Goal: Task Accomplishment & Management: Manage account settings

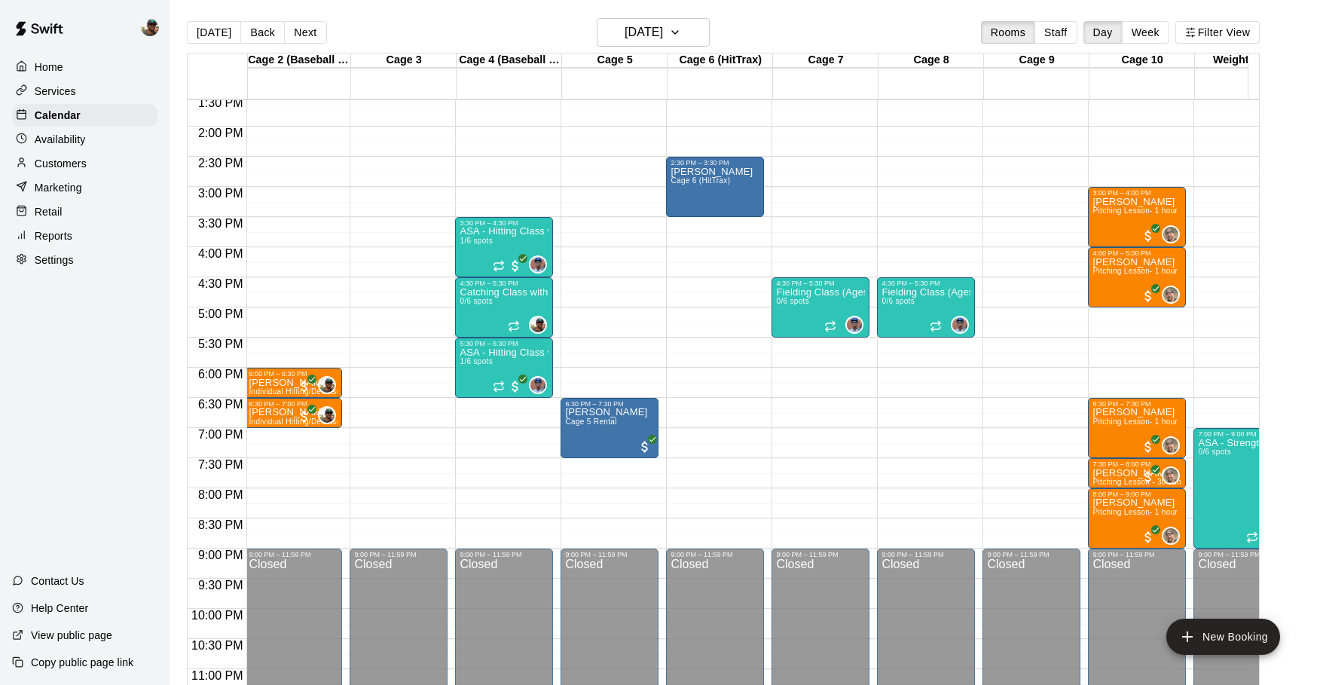
click at [76, 82] on div "Services" at bounding box center [84, 91] width 145 height 23
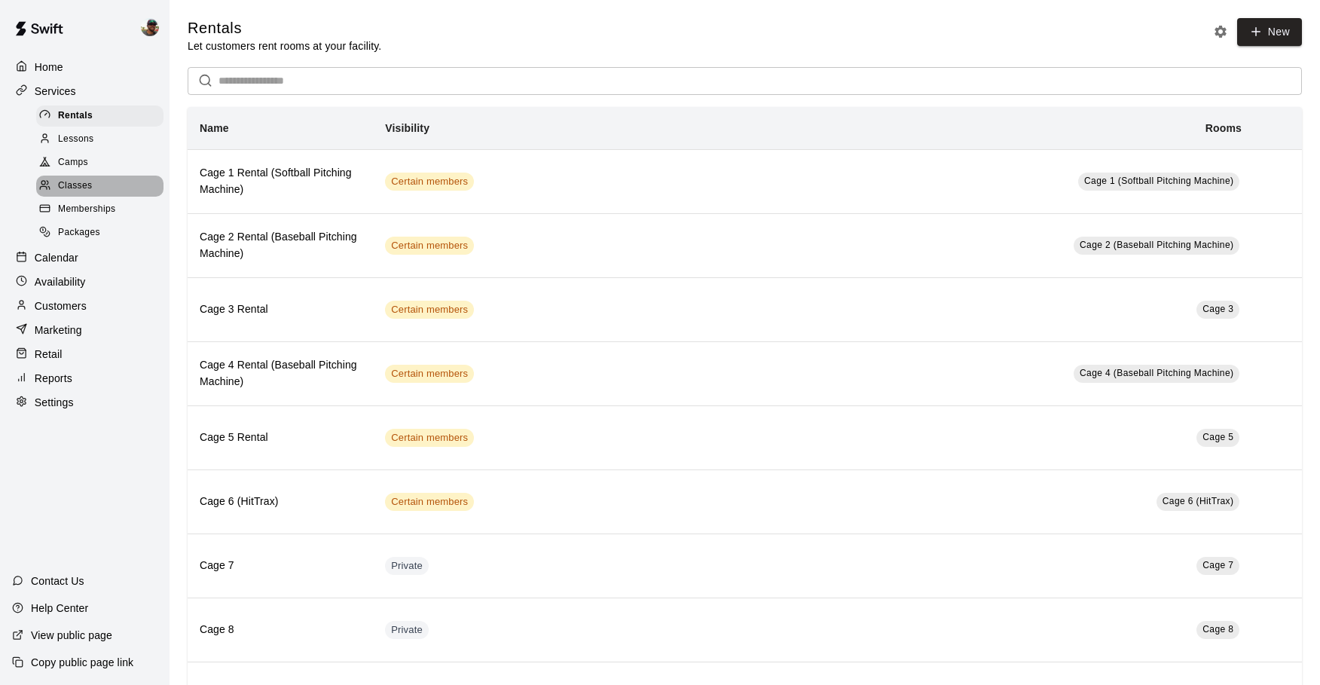
click at [76, 185] on span "Classes" at bounding box center [75, 186] width 34 height 15
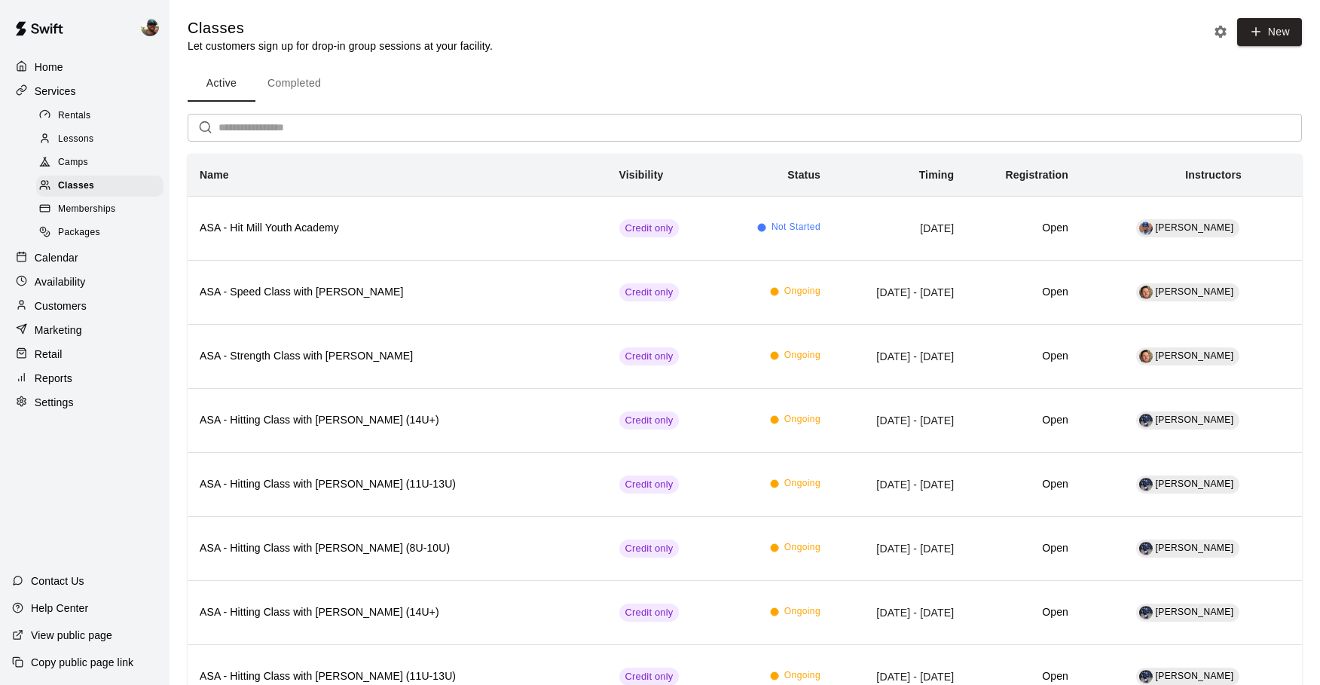
click at [71, 261] on p "Calendar" at bounding box center [57, 257] width 44 height 15
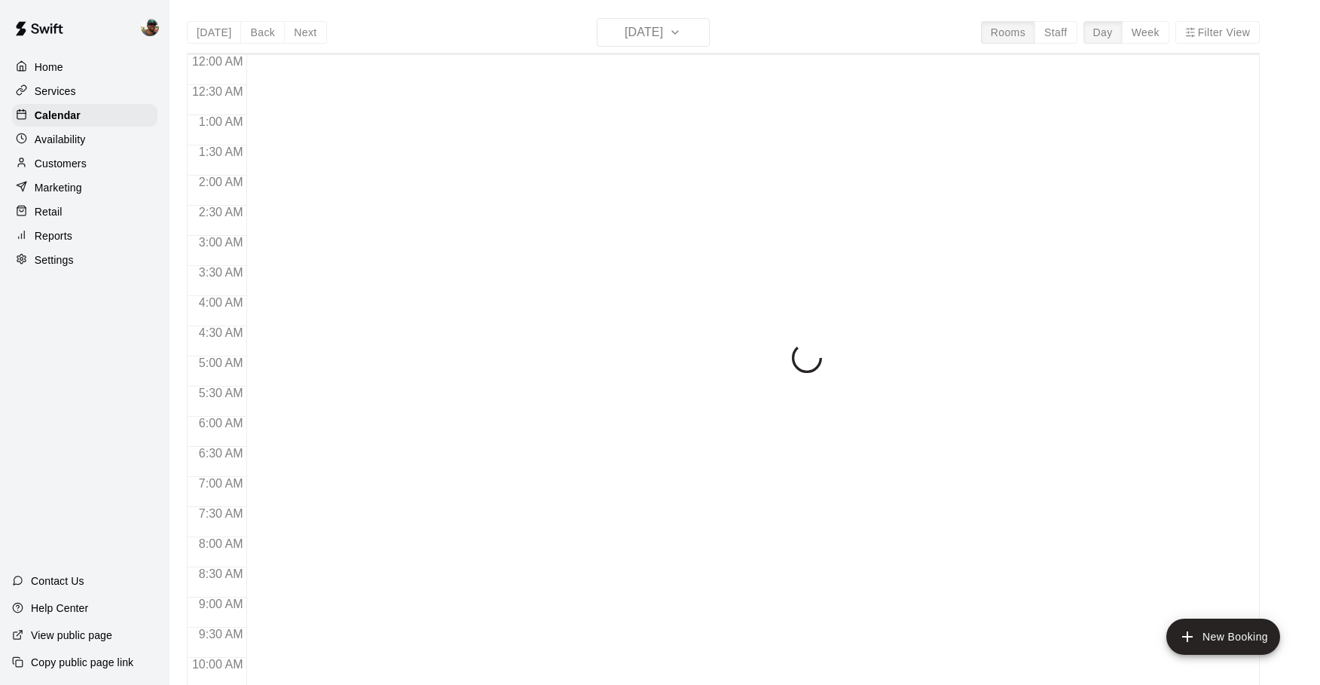
scroll to position [800, 0]
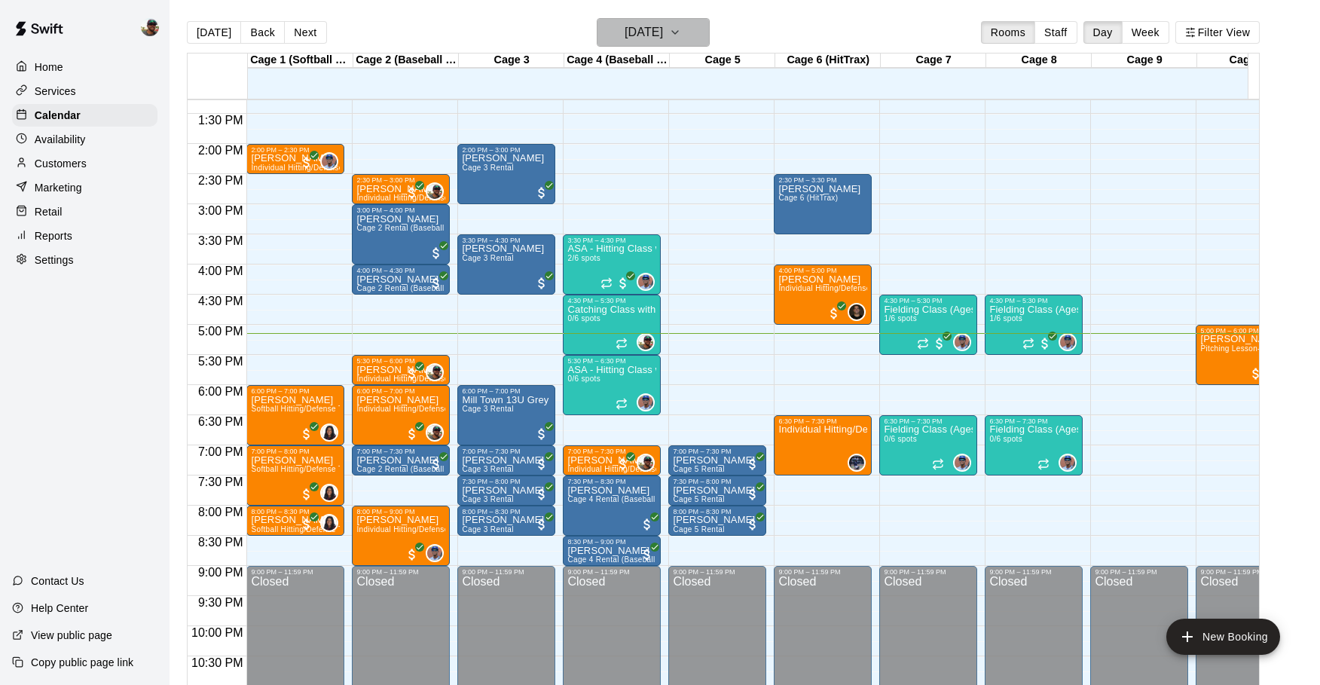
click at [681, 32] on icon "button" at bounding box center [675, 32] width 12 height 18
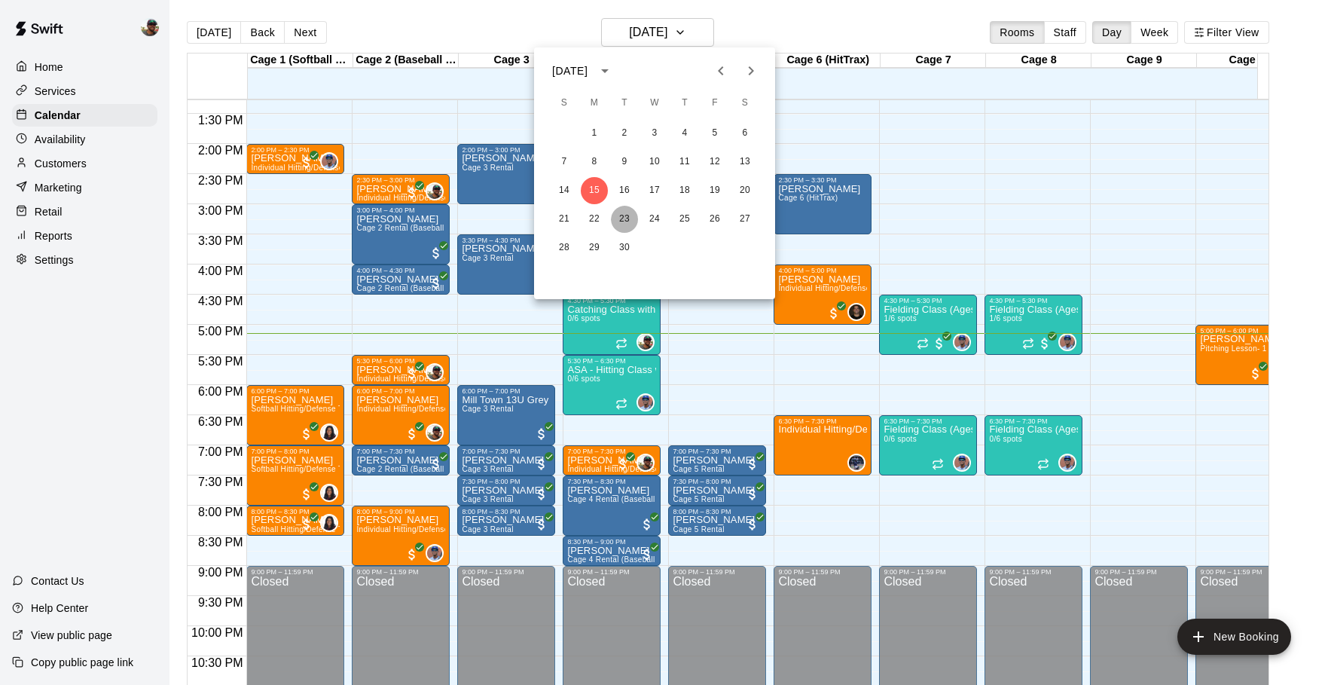
click at [623, 209] on button "23" at bounding box center [624, 219] width 27 height 27
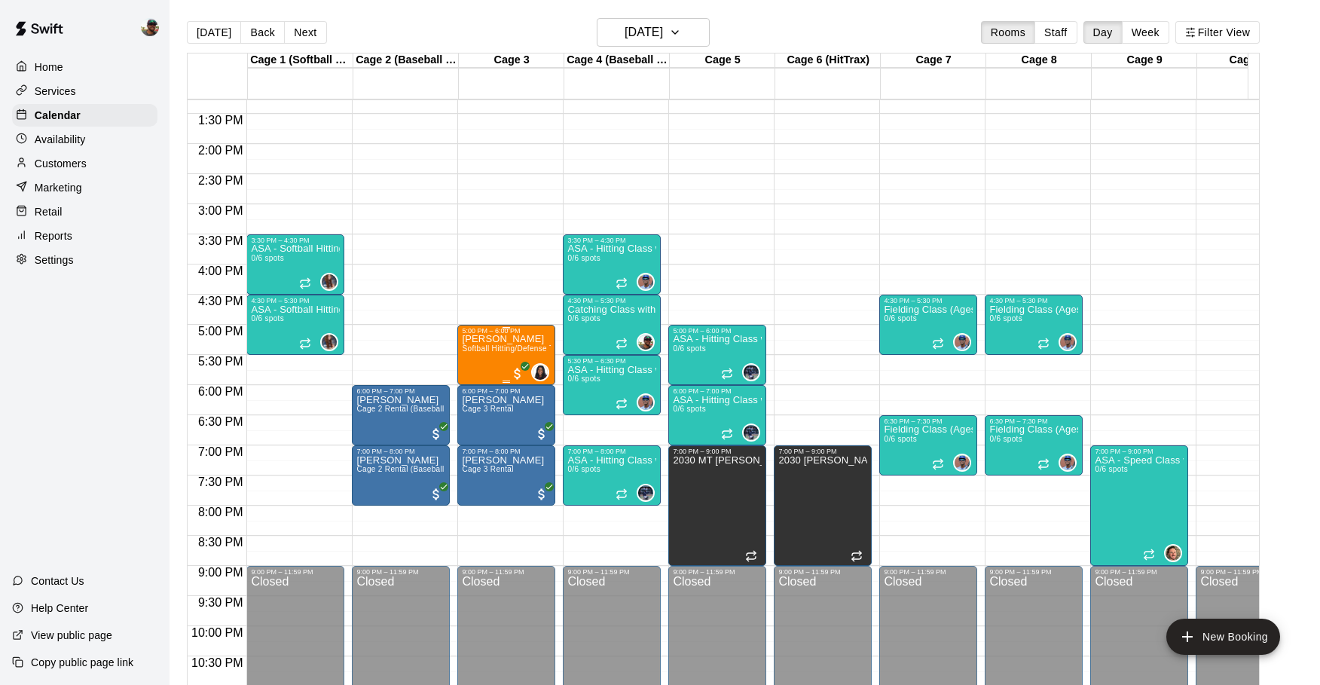
click at [489, 347] on span "Softball Hitting/Defense Training: 1 hour" at bounding box center [533, 348] width 143 height 8
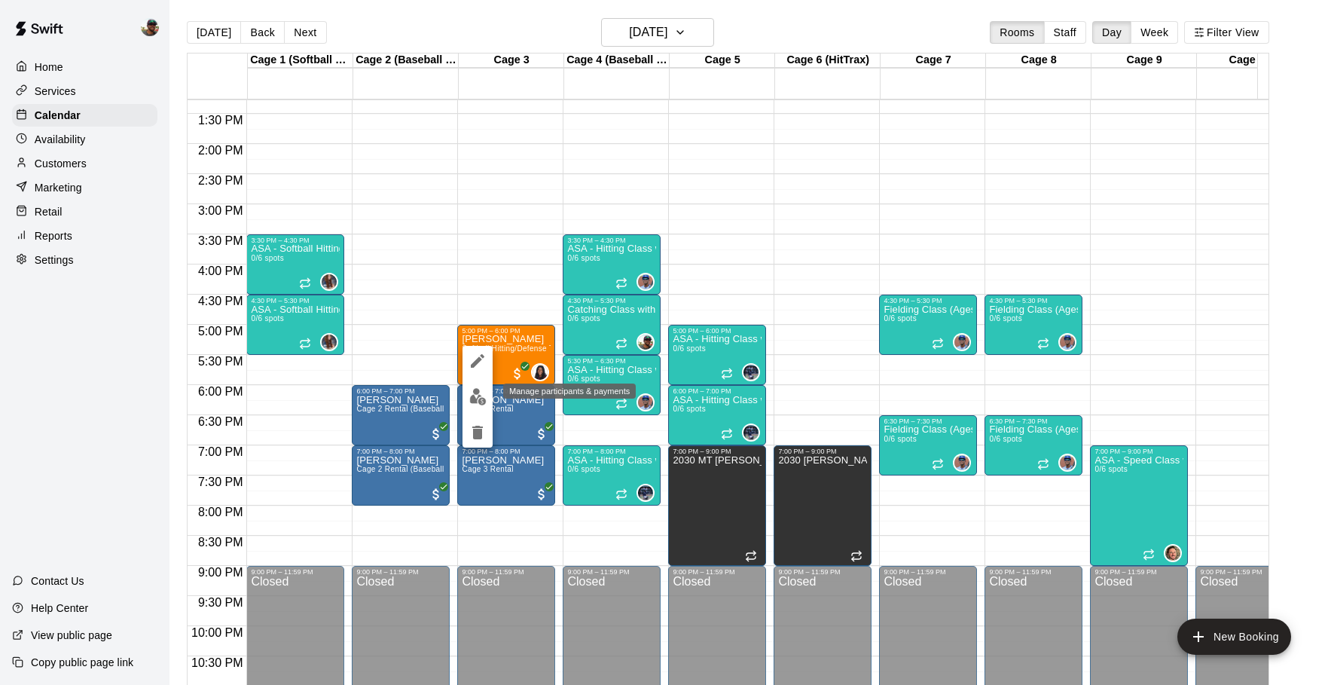
click at [475, 393] on img "edit" at bounding box center [477, 396] width 17 height 17
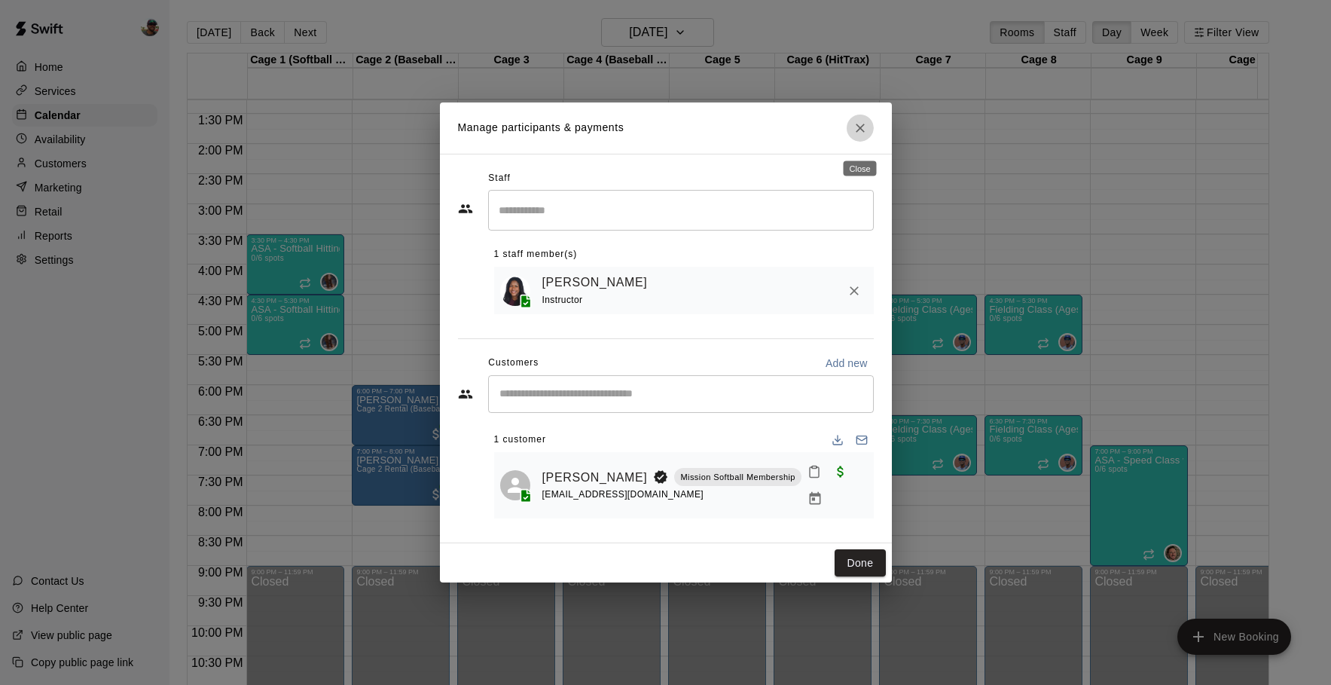
click at [857, 142] on button "Close" at bounding box center [860, 128] width 27 height 27
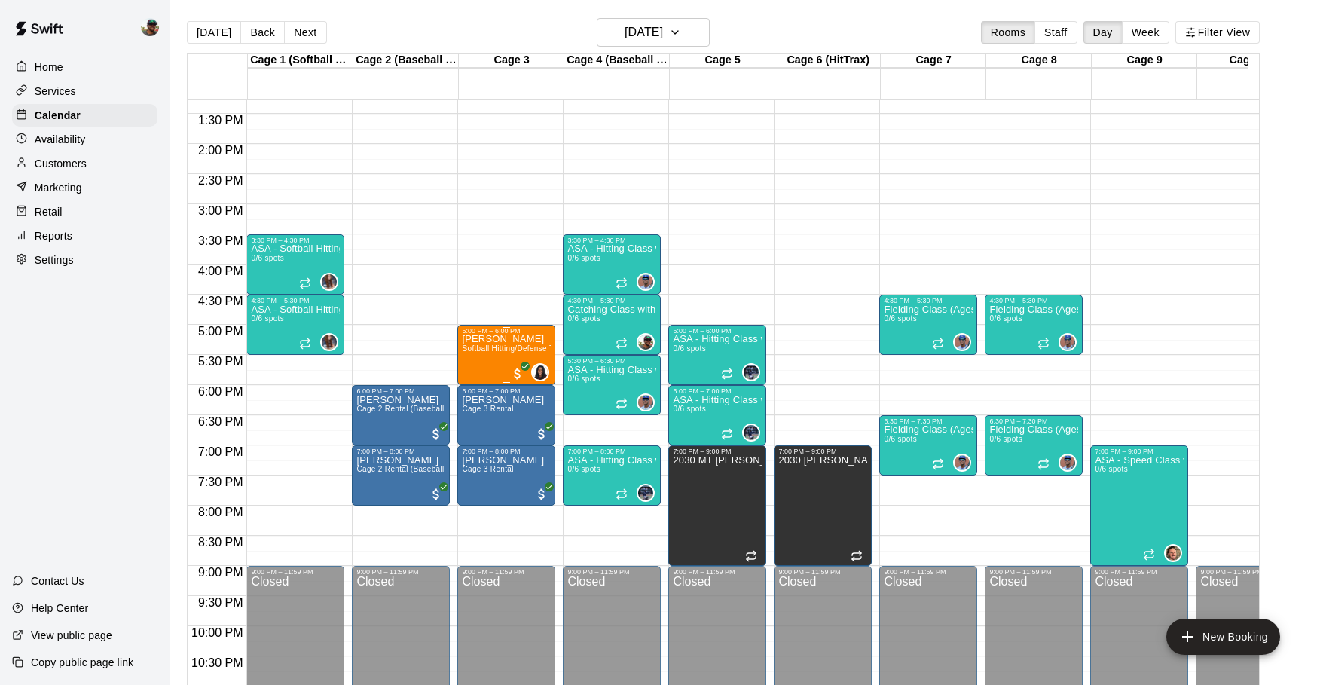
click at [507, 353] on span "Softball Hitting/Defense Training: 1 hour" at bounding box center [533, 348] width 143 height 8
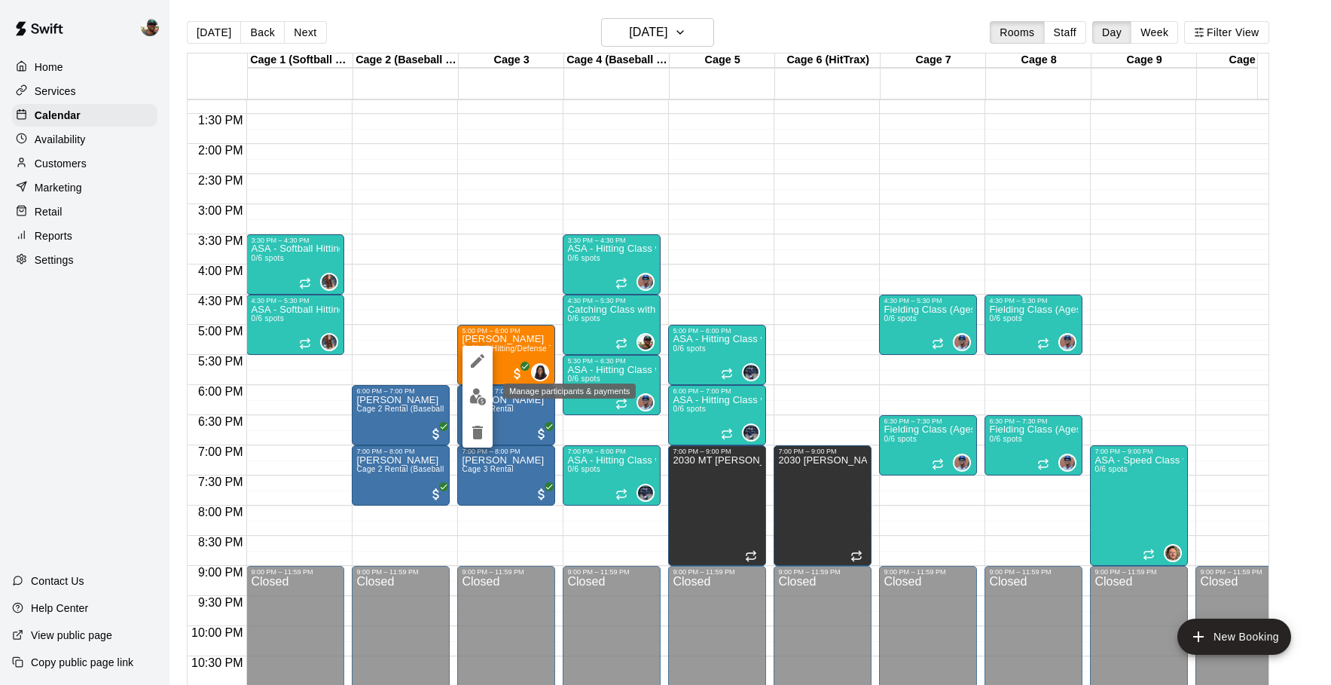
click at [475, 395] on img "edit" at bounding box center [477, 396] width 17 height 17
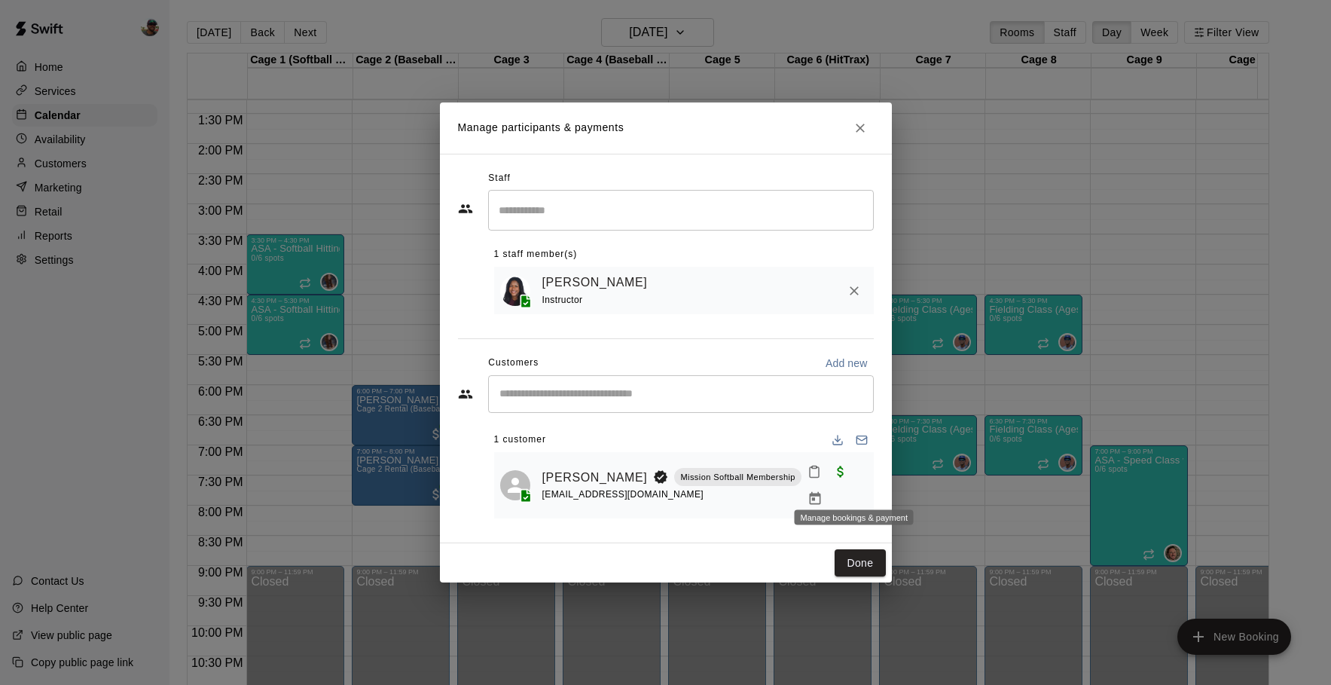
click at [823, 491] on icon "Manage bookings & payment" at bounding box center [815, 498] width 15 height 15
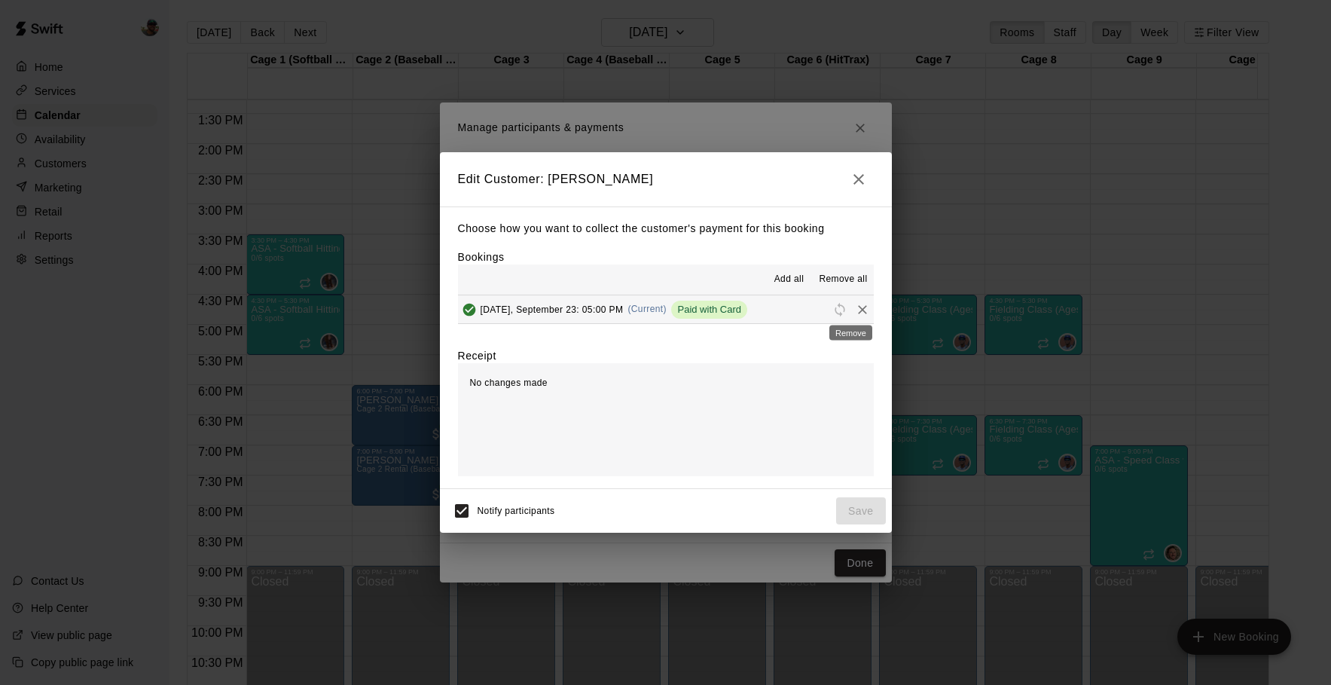
click at [855, 303] on icon "Remove" at bounding box center [862, 309] width 15 height 15
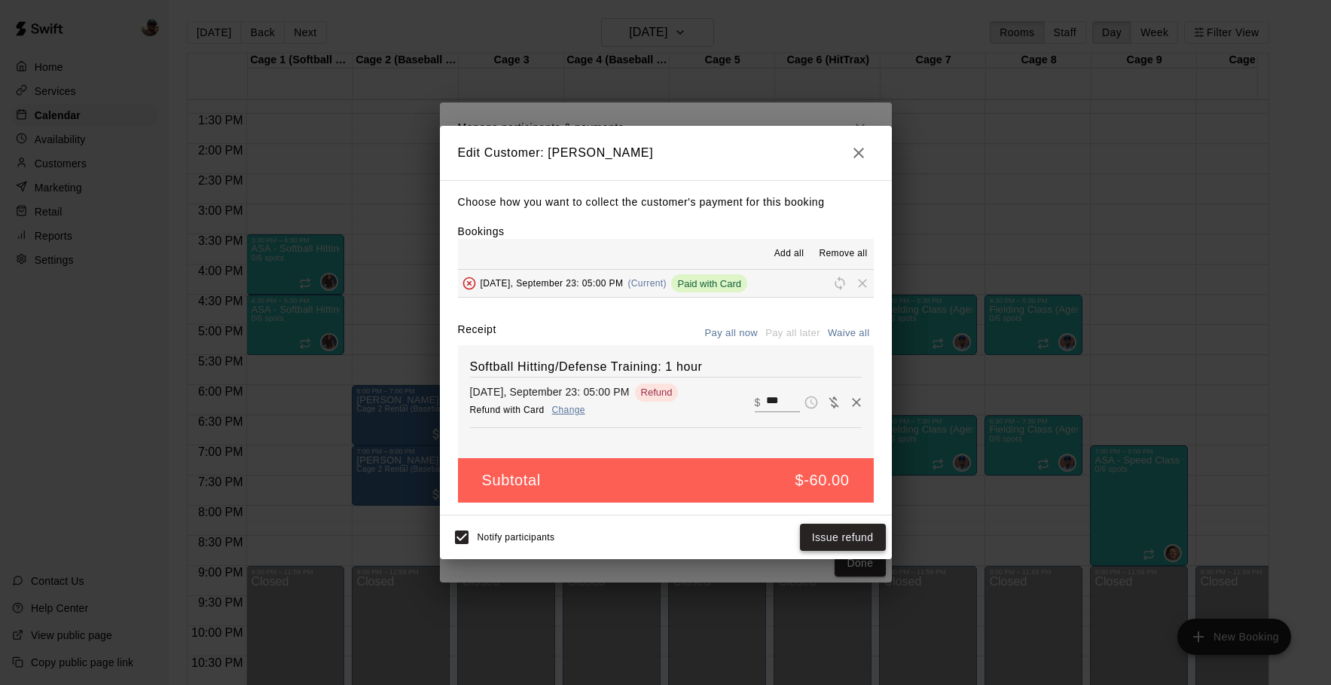
click at [842, 536] on button "Issue refund" at bounding box center [843, 538] width 86 height 28
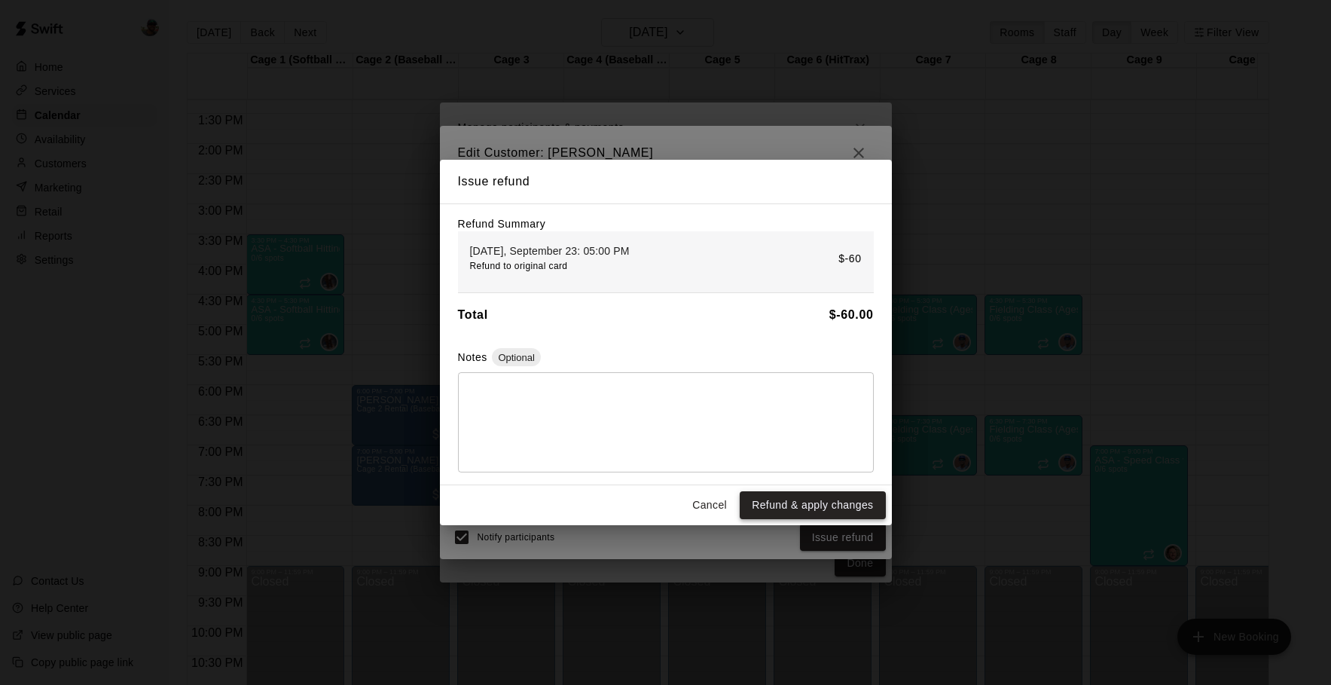
click at [802, 499] on button "Refund & apply changes" at bounding box center [812, 505] width 145 height 28
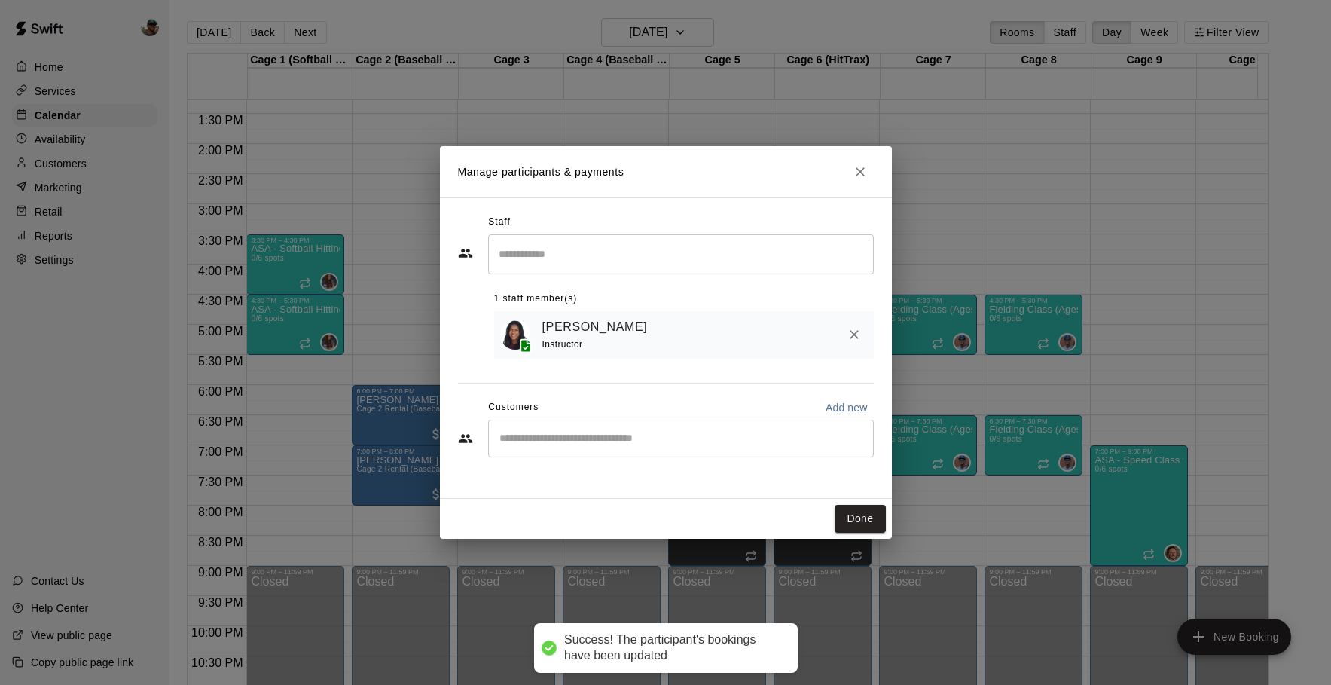
click at [850, 336] on icon "Remove" at bounding box center [854, 334] width 15 height 15
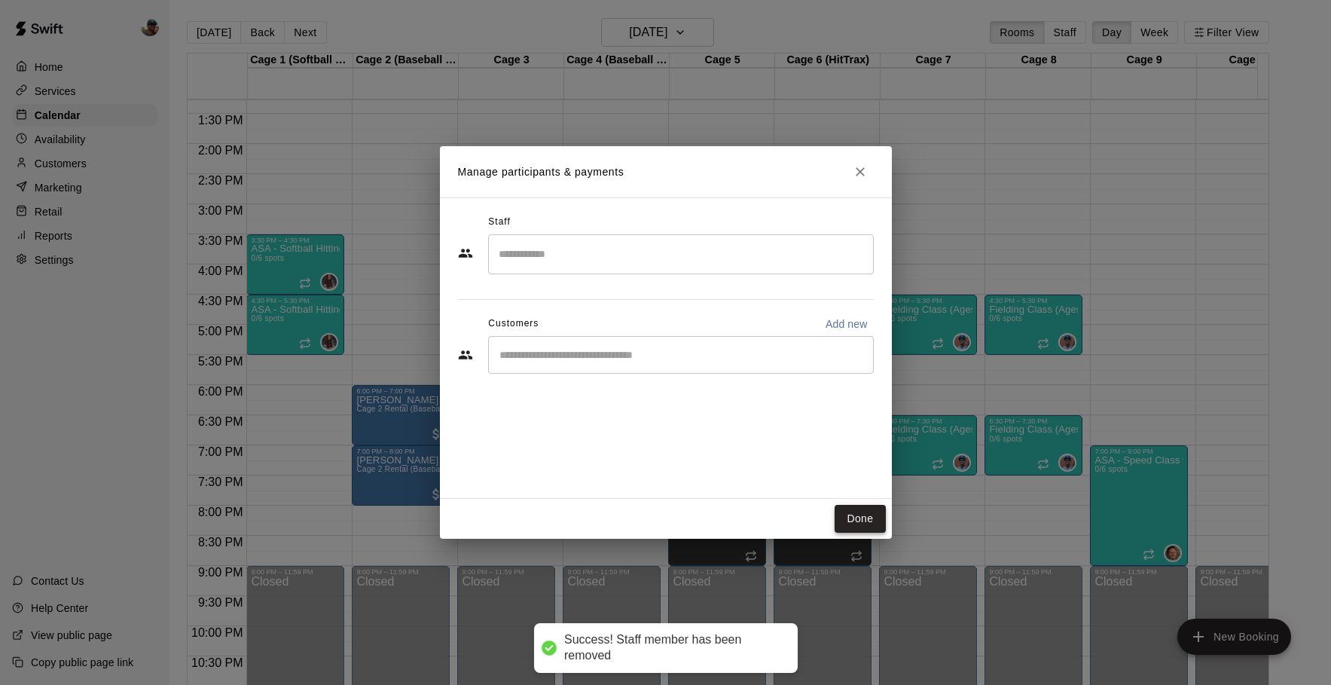
click at [843, 521] on button "Done" at bounding box center [860, 519] width 50 height 28
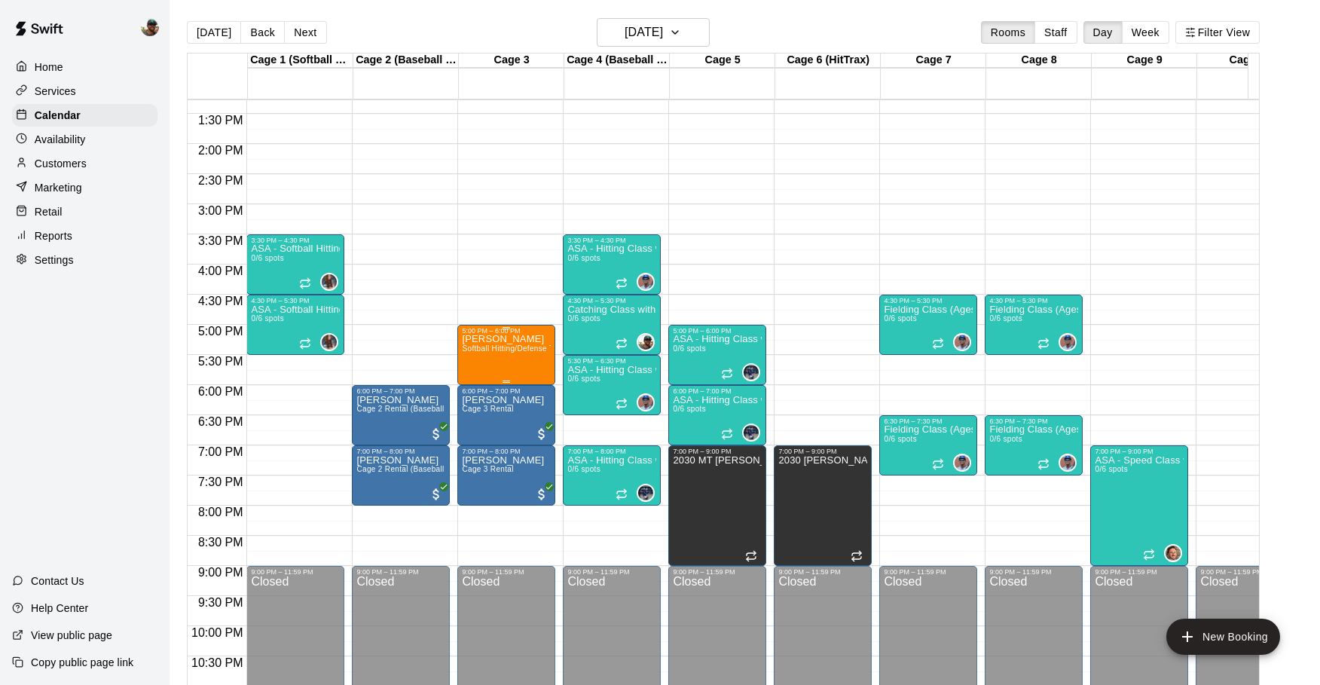
click at [488, 345] on div "[PERSON_NAME] Softball Hitting/Defense Training: 1 hour" at bounding box center [506, 676] width 89 height 685
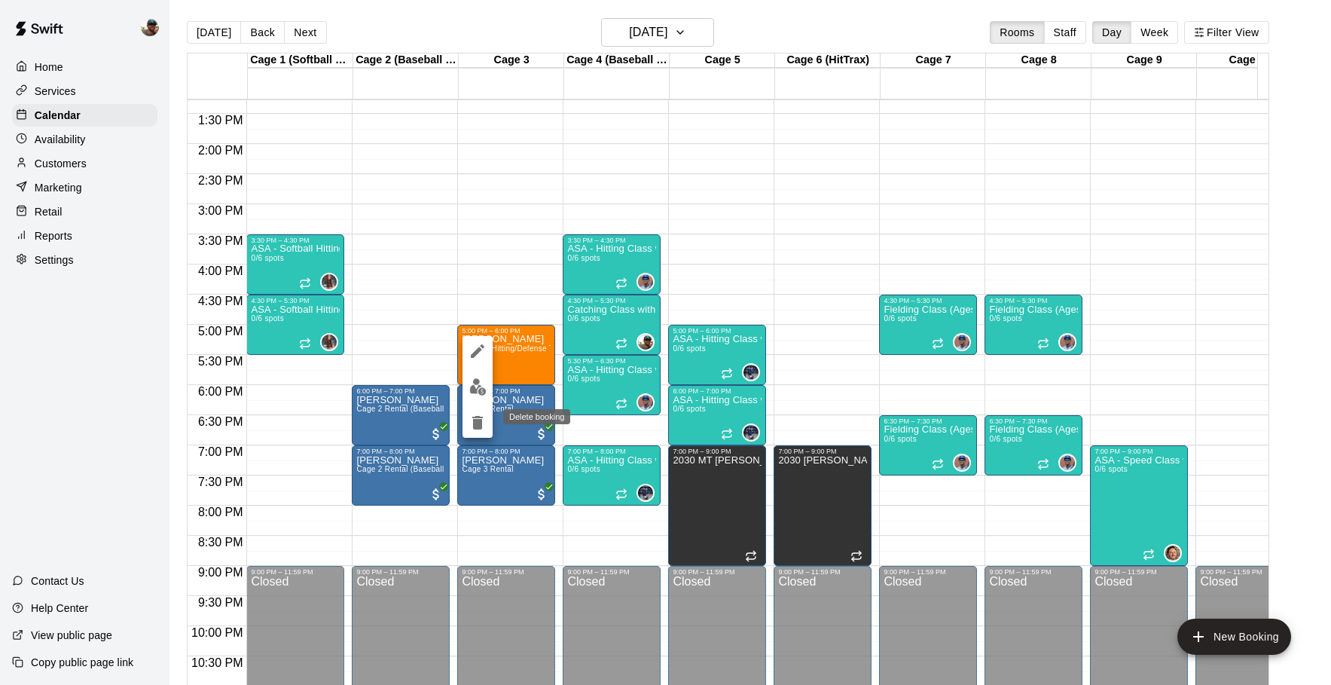
click at [476, 422] on icon "delete" at bounding box center [477, 423] width 11 height 14
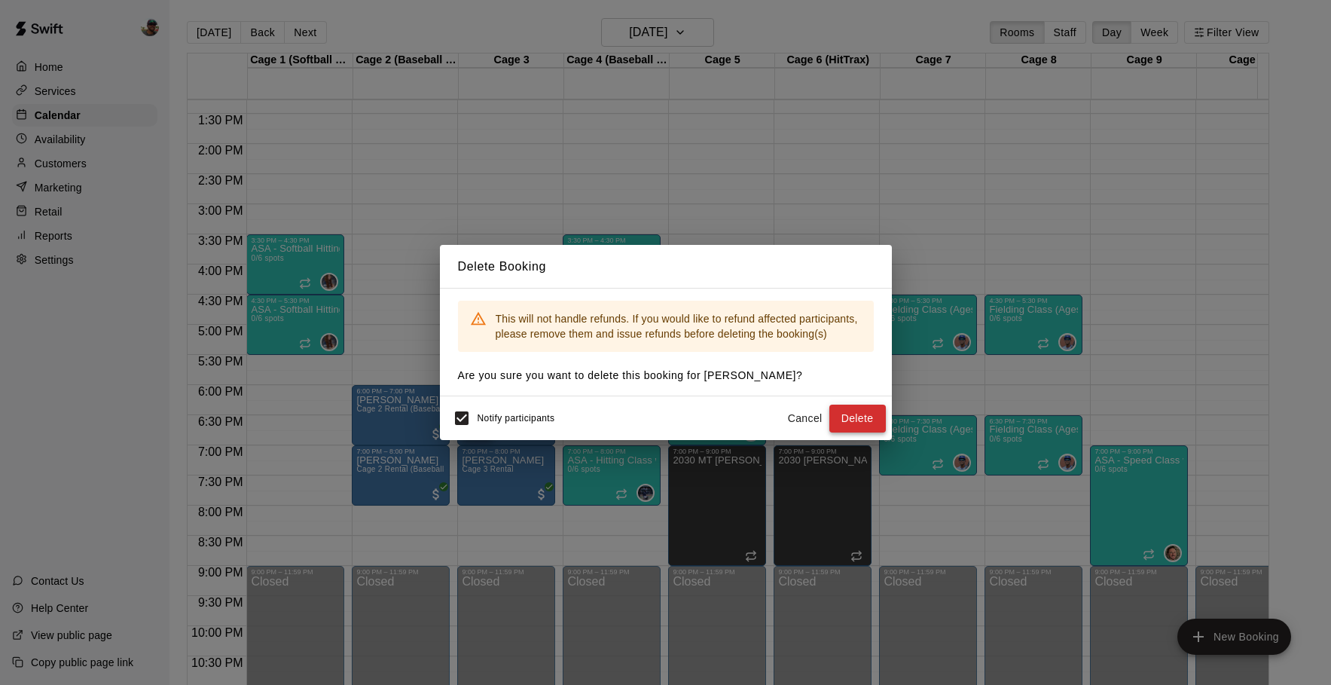
click at [863, 419] on button "Delete" at bounding box center [857, 419] width 56 height 28
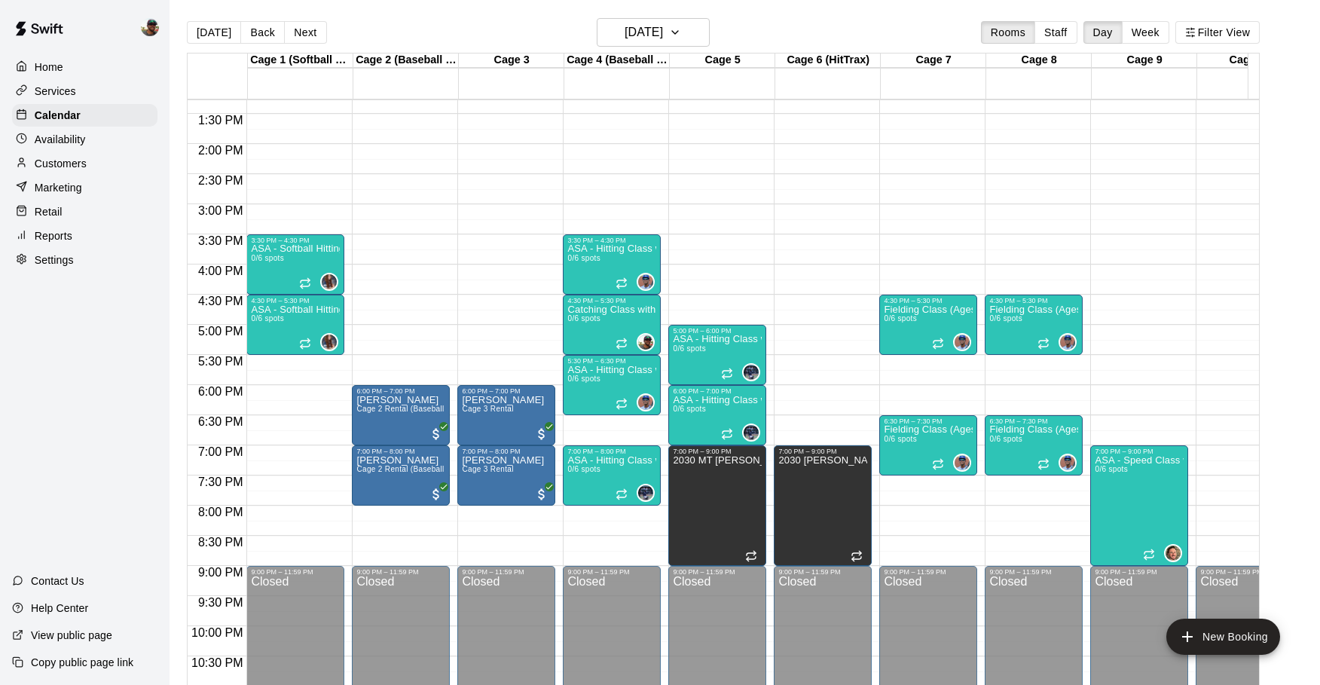
click at [309, 50] on div "[DATE] Back [DATE][DATE] Rooms Staff Day Week Filter View" at bounding box center [723, 35] width 1073 height 35
click at [691, 23] on button "[DATE]" at bounding box center [653, 32] width 113 height 29
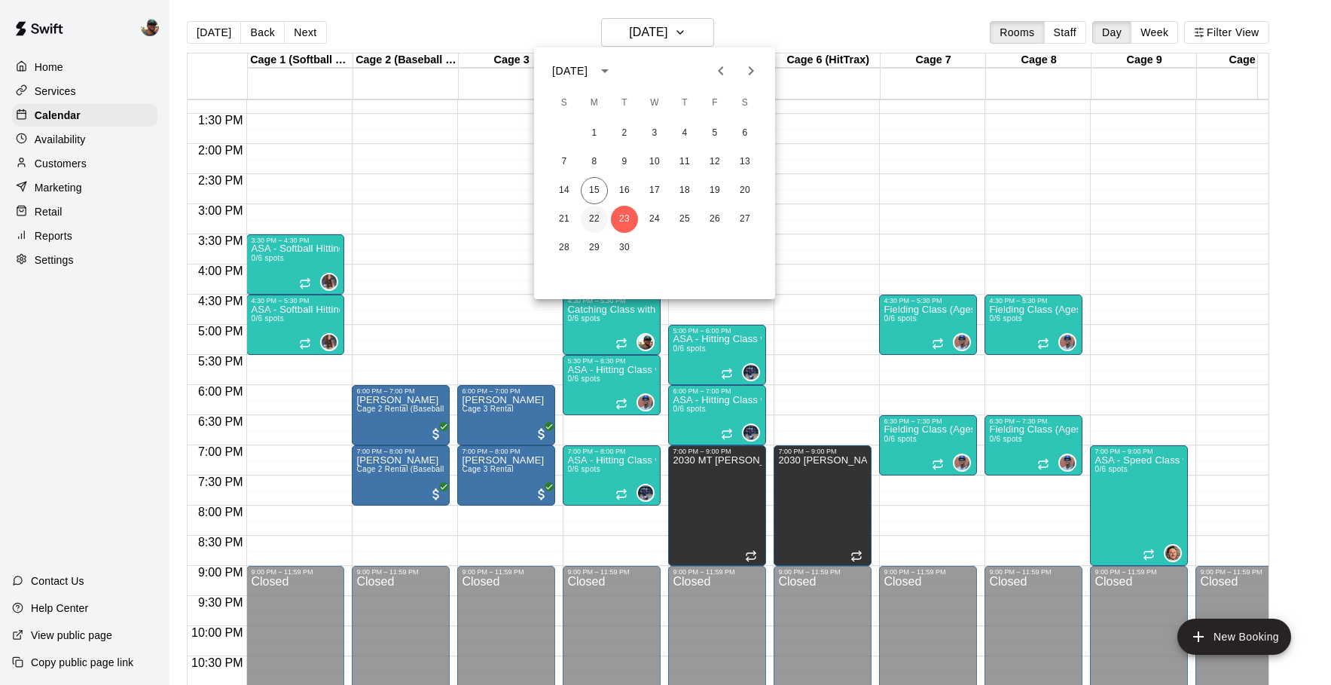
click at [598, 213] on button "22" at bounding box center [594, 219] width 27 height 27
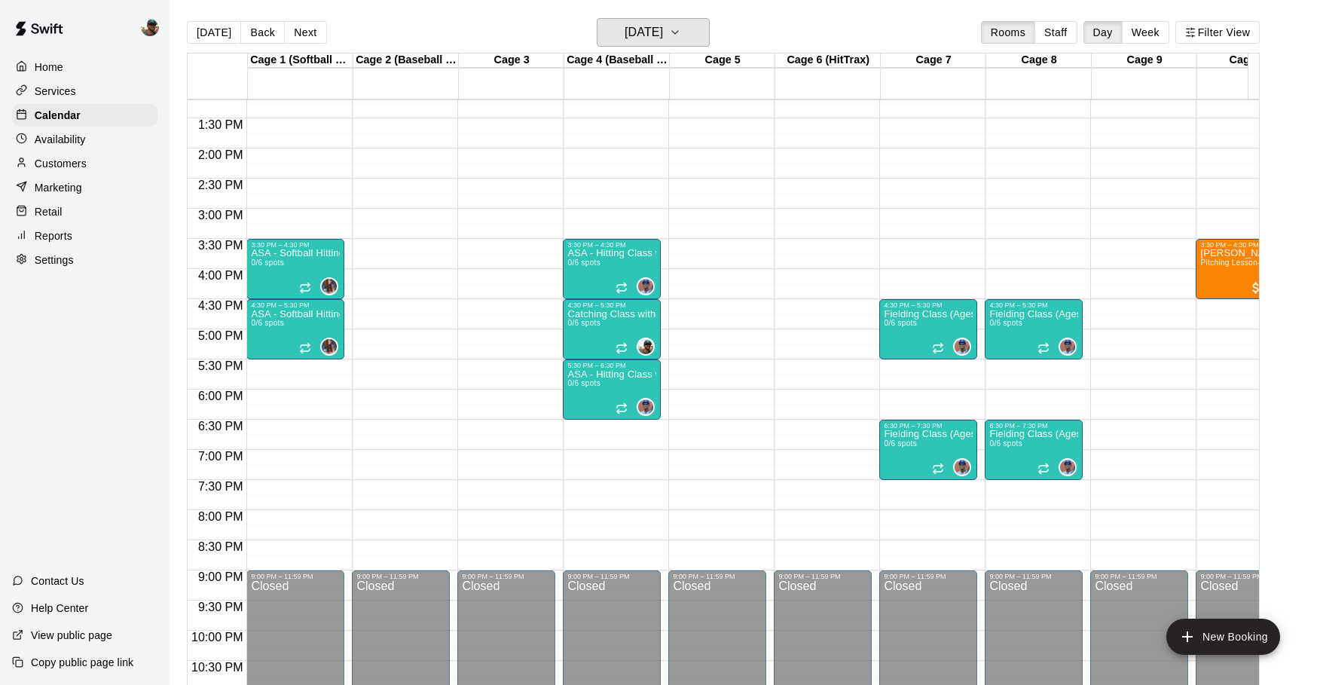
scroll to position [795, 0]
click at [681, 38] on icon "button" at bounding box center [675, 32] width 12 height 18
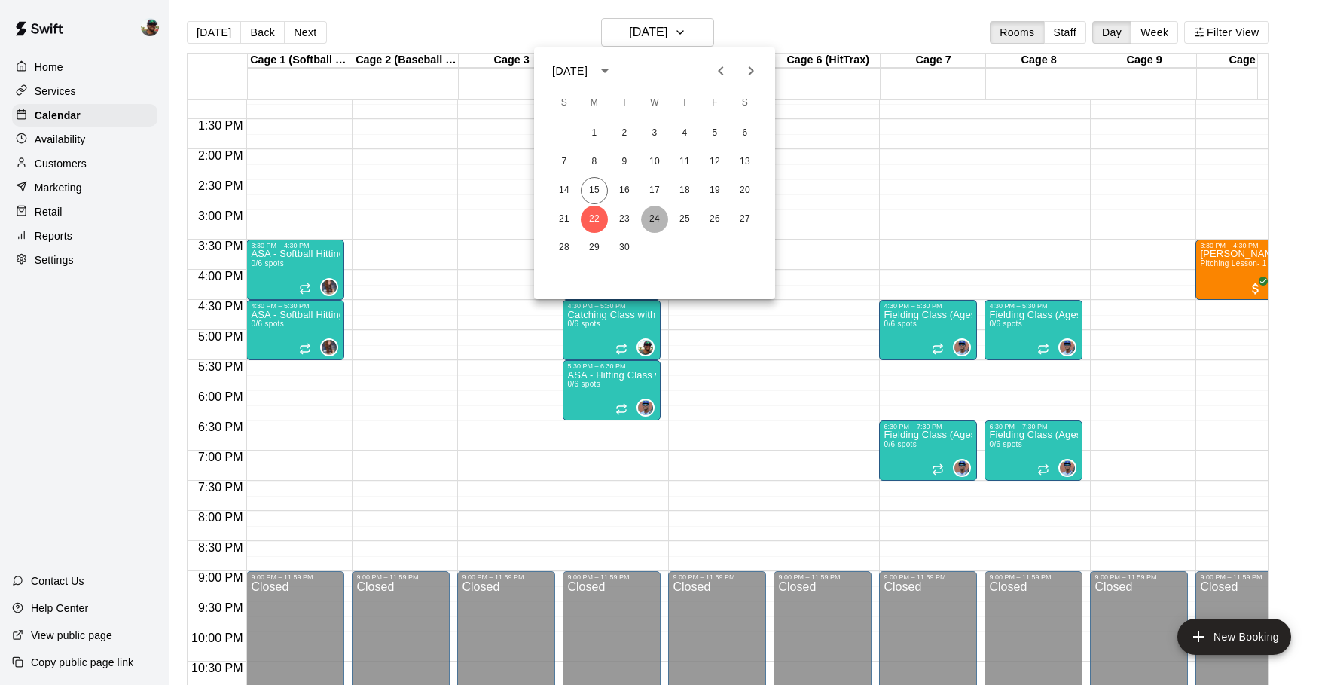
click at [649, 221] on button "24" at bounding box center [654, 219] width 27 height 27
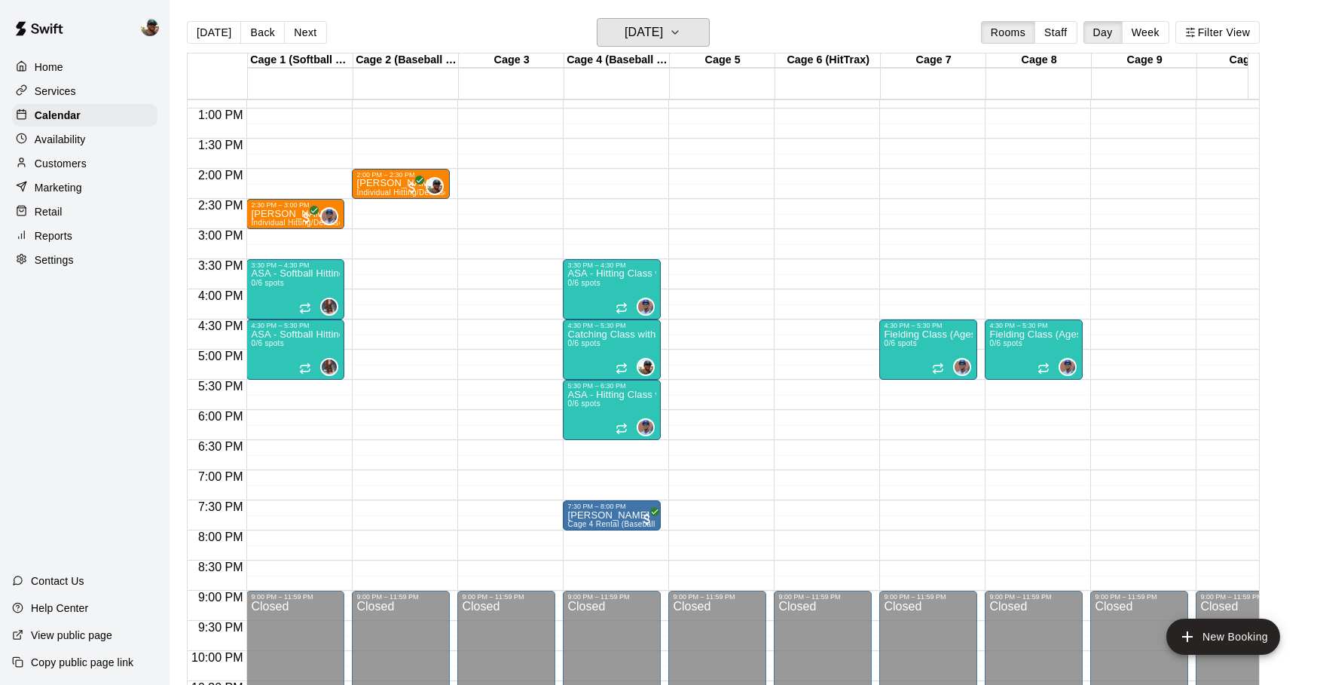
scroll to position [765, 0]
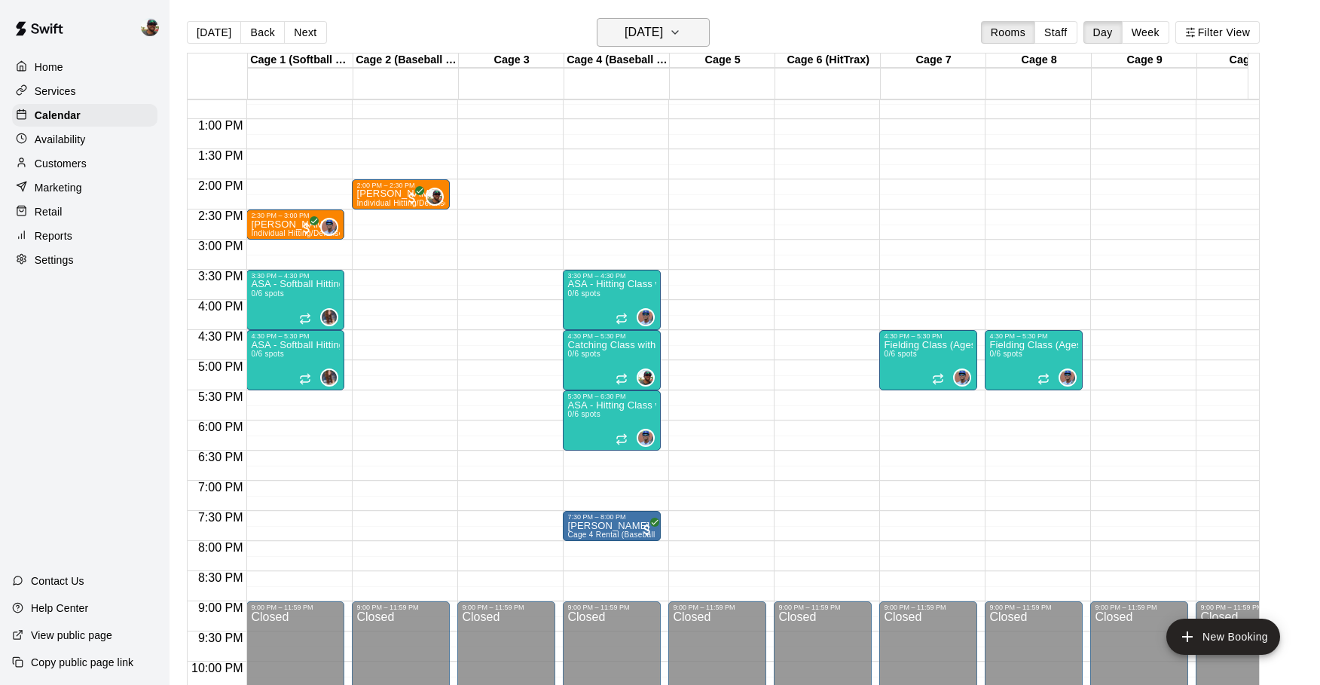
click at [681, 29] on icon "button" at bounding box center [675, 32] width 12 height 18
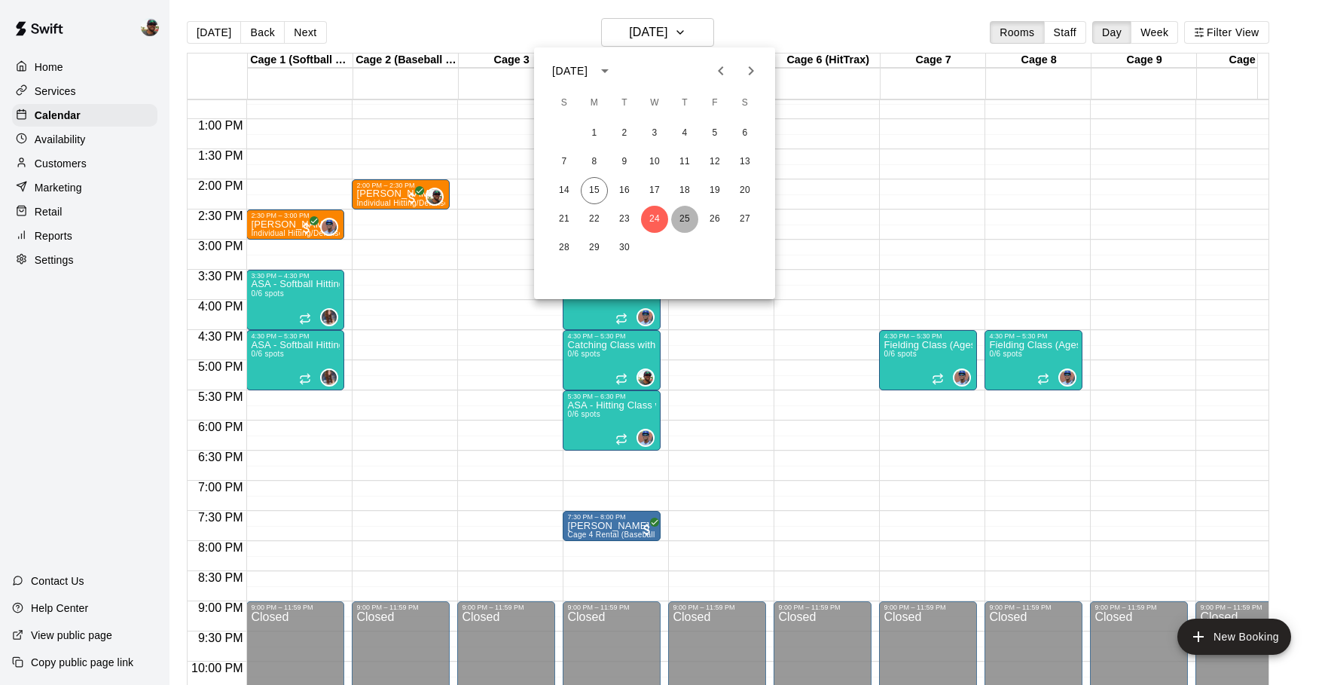
click at [686, 220] on button "25" at bounding box center [684, 219] width 27 height 27
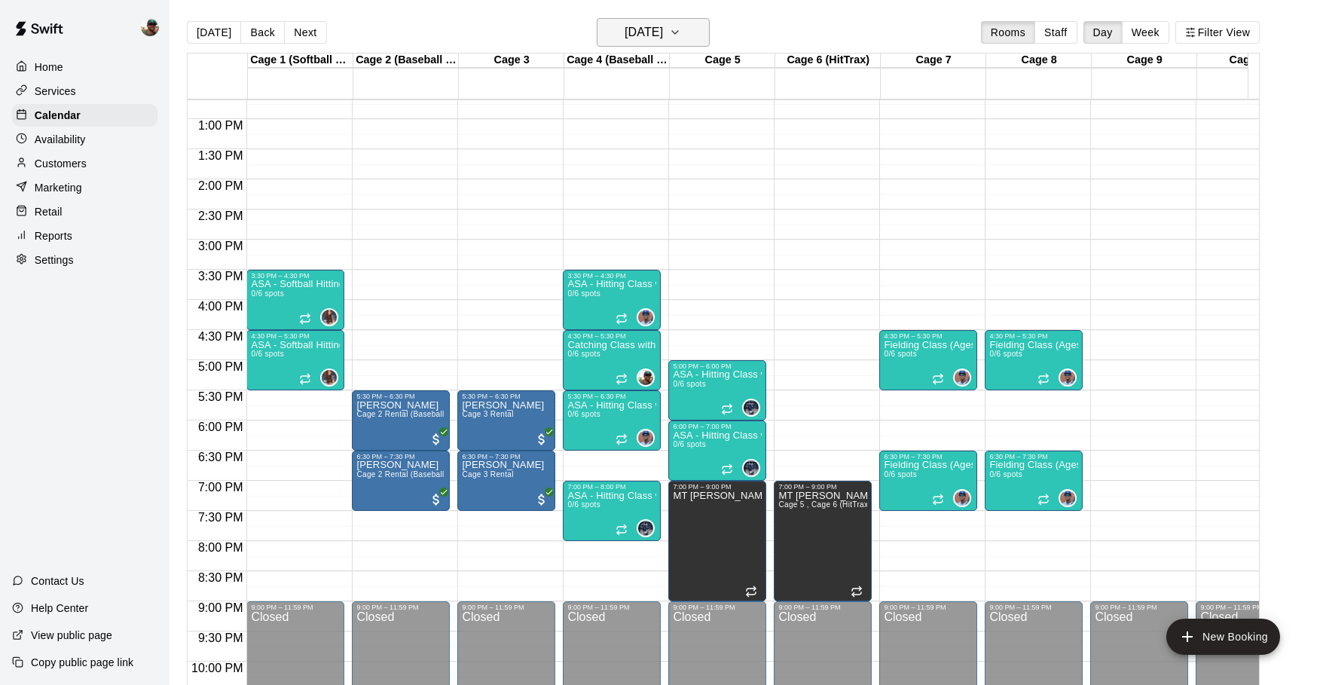
click at [681, 32] on icon "button" at bounding box center [675, 32] width 12 height 18
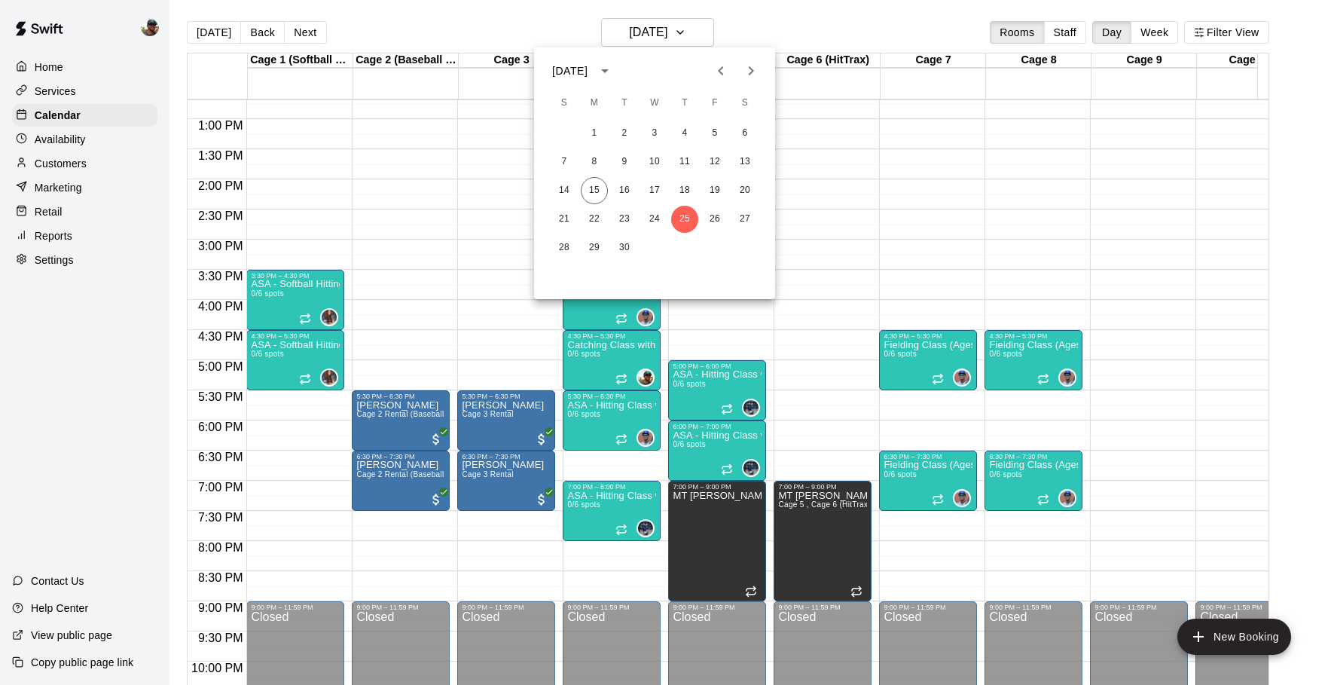
click at [760, 77] on button "Next month" at bounding box center [751, 71] width 30 height 30
click at [148, 430] on div at bounding box center [665, 342] width 1331 height 685
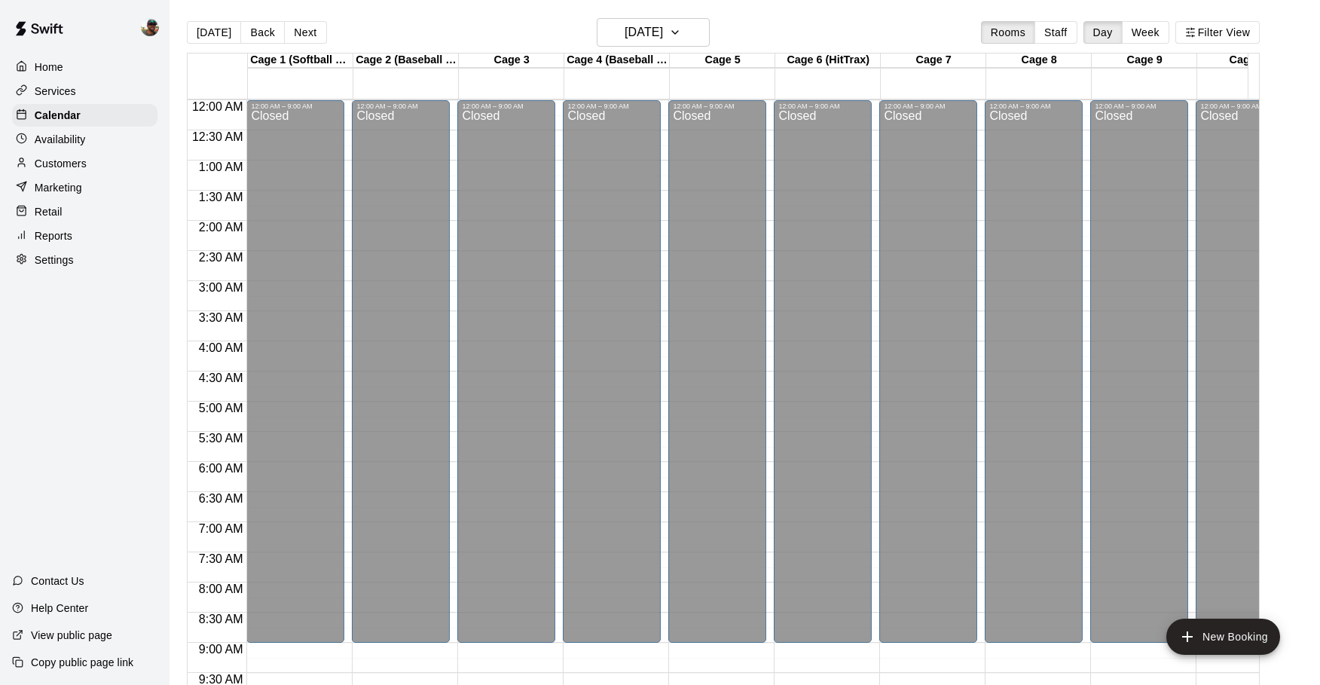
scroll to position [383, 169]
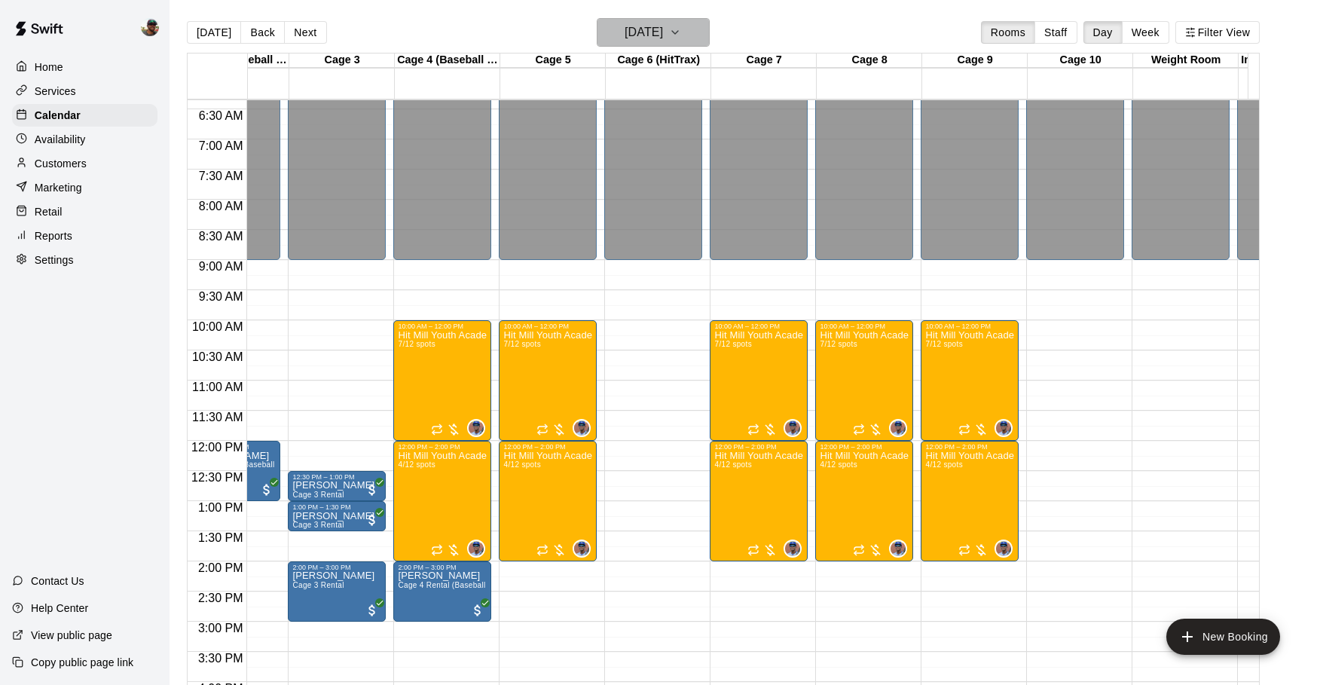
click at [710, 35] on button "Saturday Aug 16" at bounding box center [653, 32] width 113 height 29
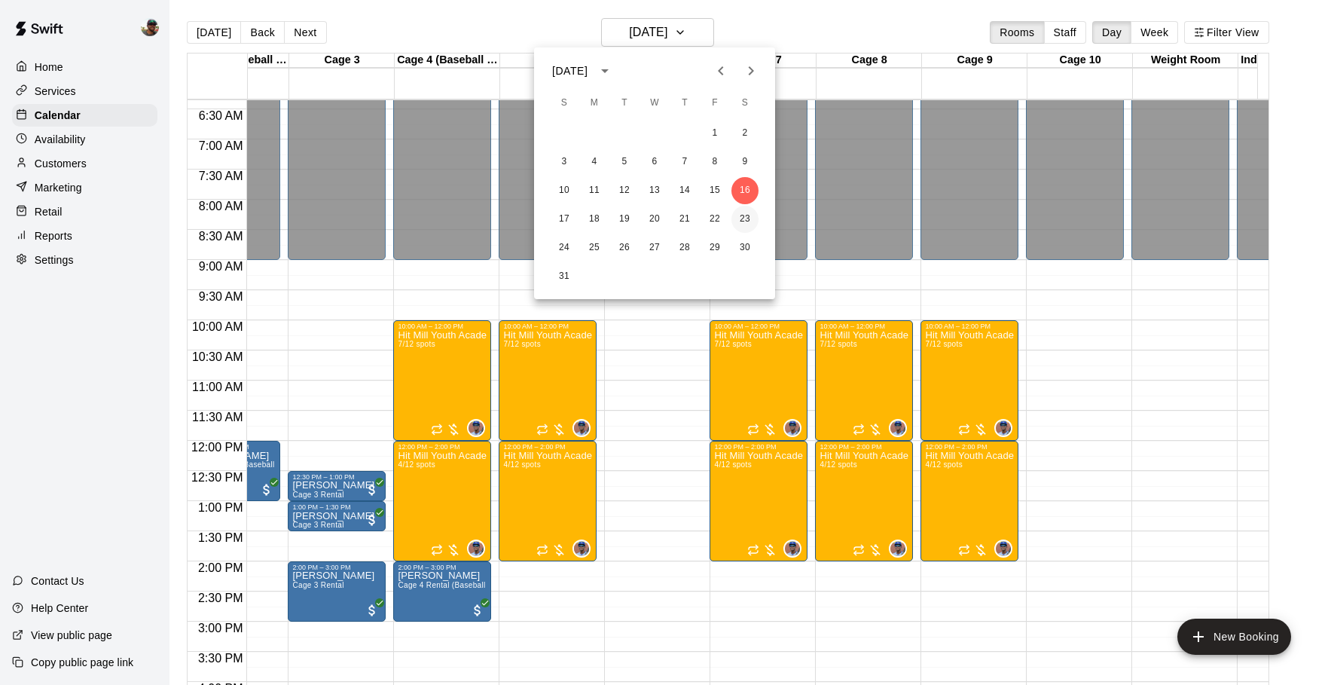
click at [744, 218] on button "23" at bounding box center [744, 219] width 27 height 27
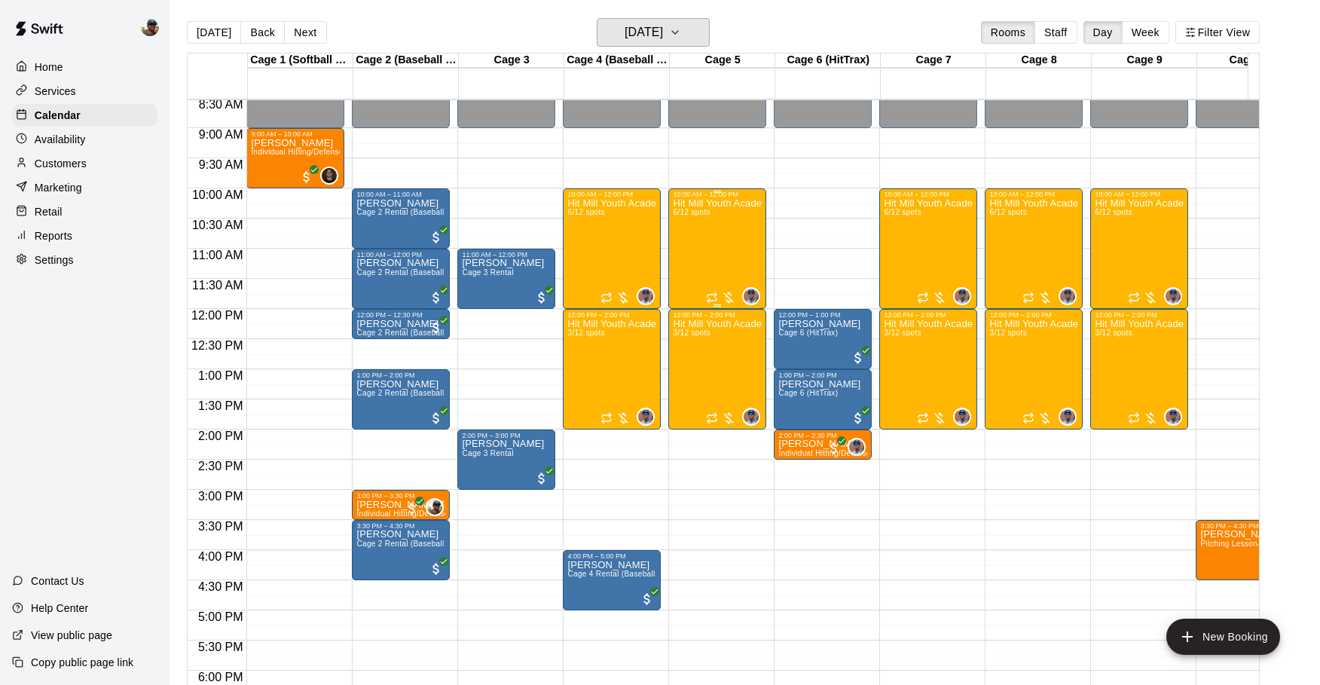
scroll to position [505, 0]
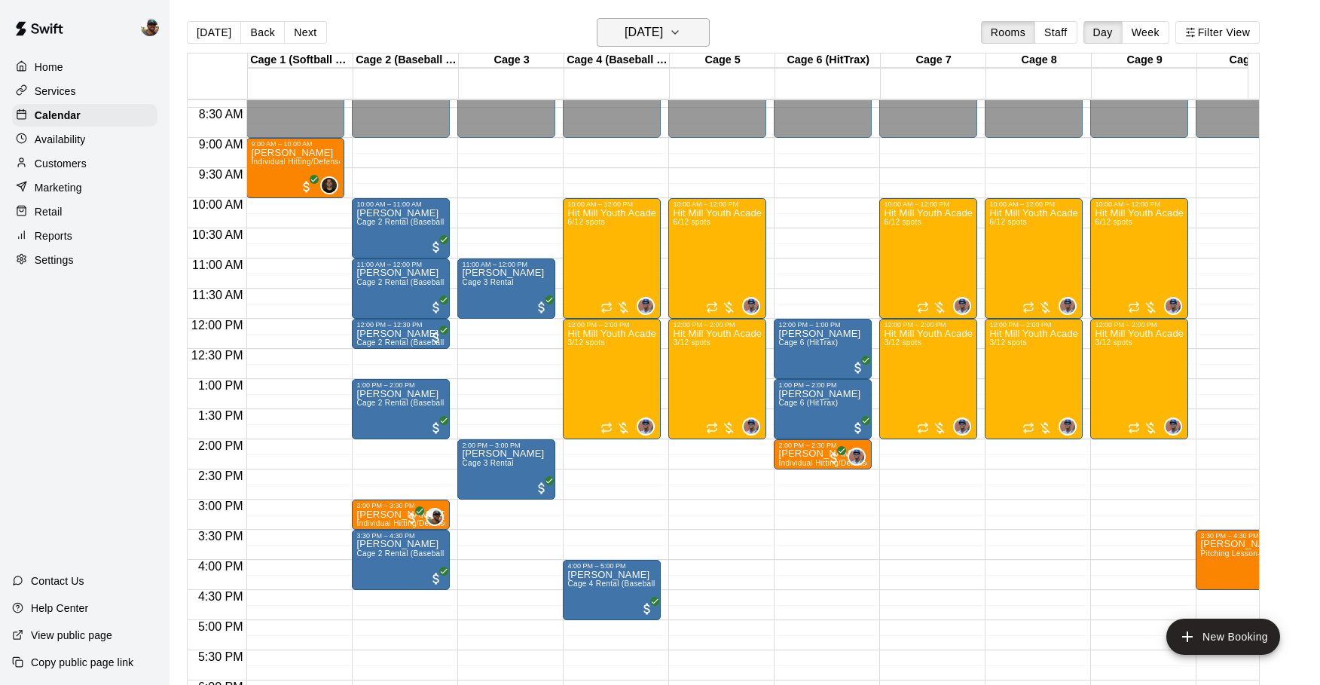
click at [681, 26] on icon "button" at bounding box center [675, 32] width 12 height 18
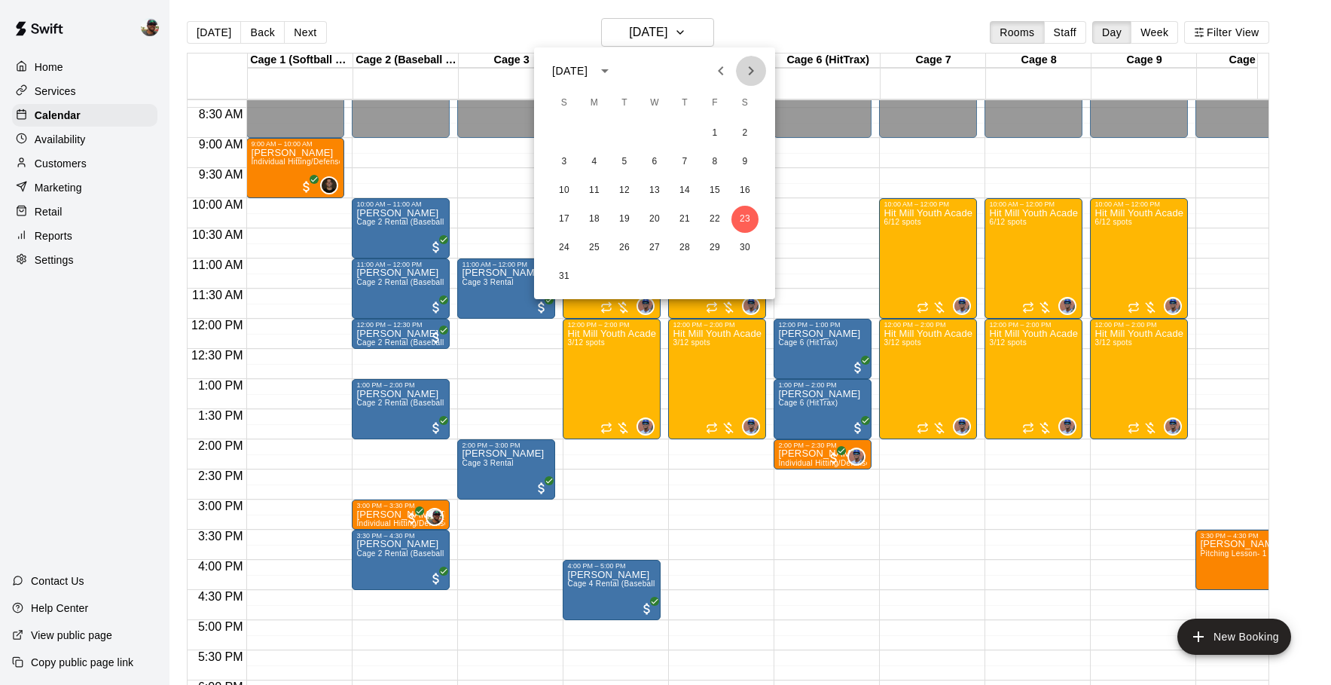
click at [748, 65] on icon "Next month" at bounding box center [751, 71] width 18 height 18
click at [629, 215] on button "23" at bounding box center [624, 219] width 27 height 27
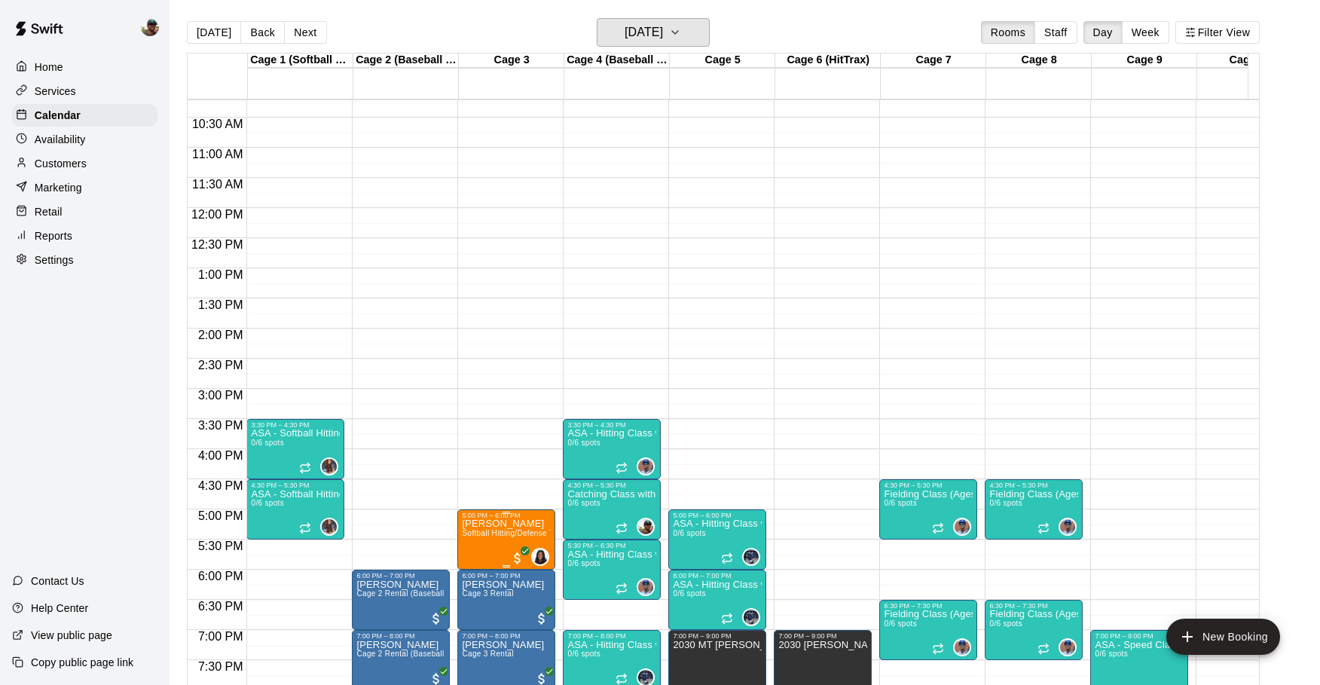
scroll to position [616, 0]
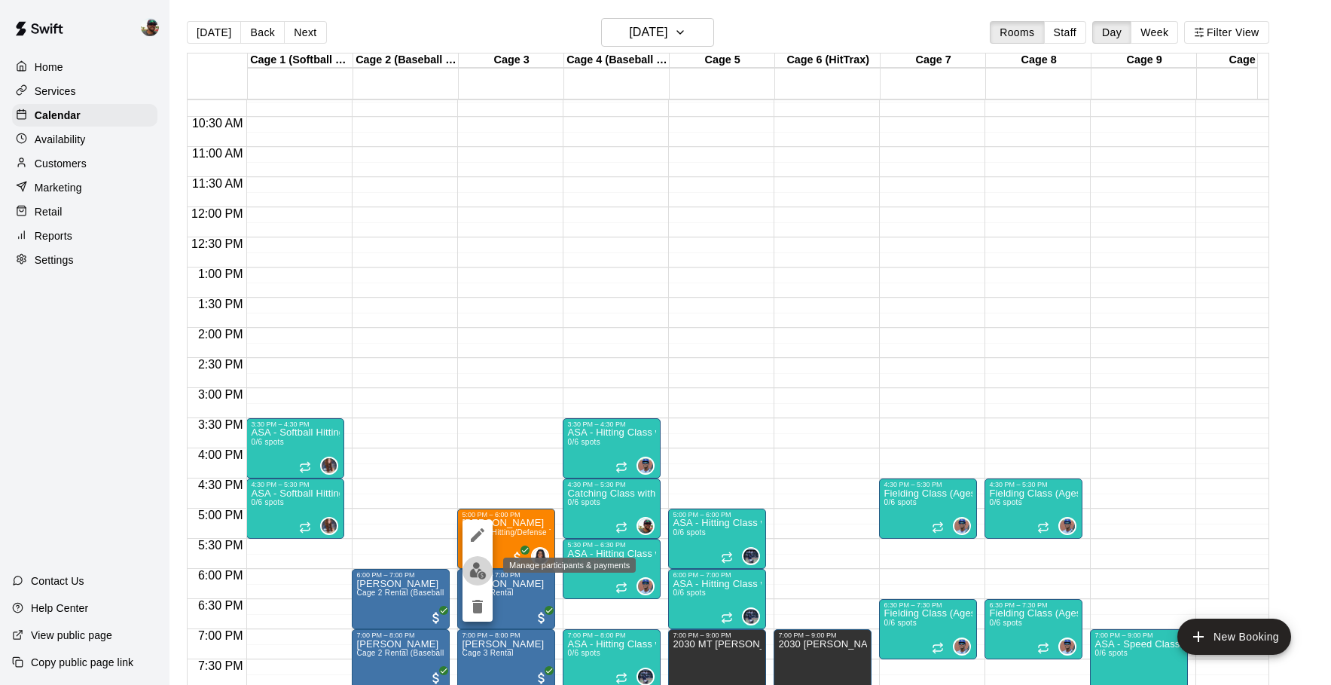
click at [478, 570] on img "edit" at bounding box center [477, 570] width 17 height 17
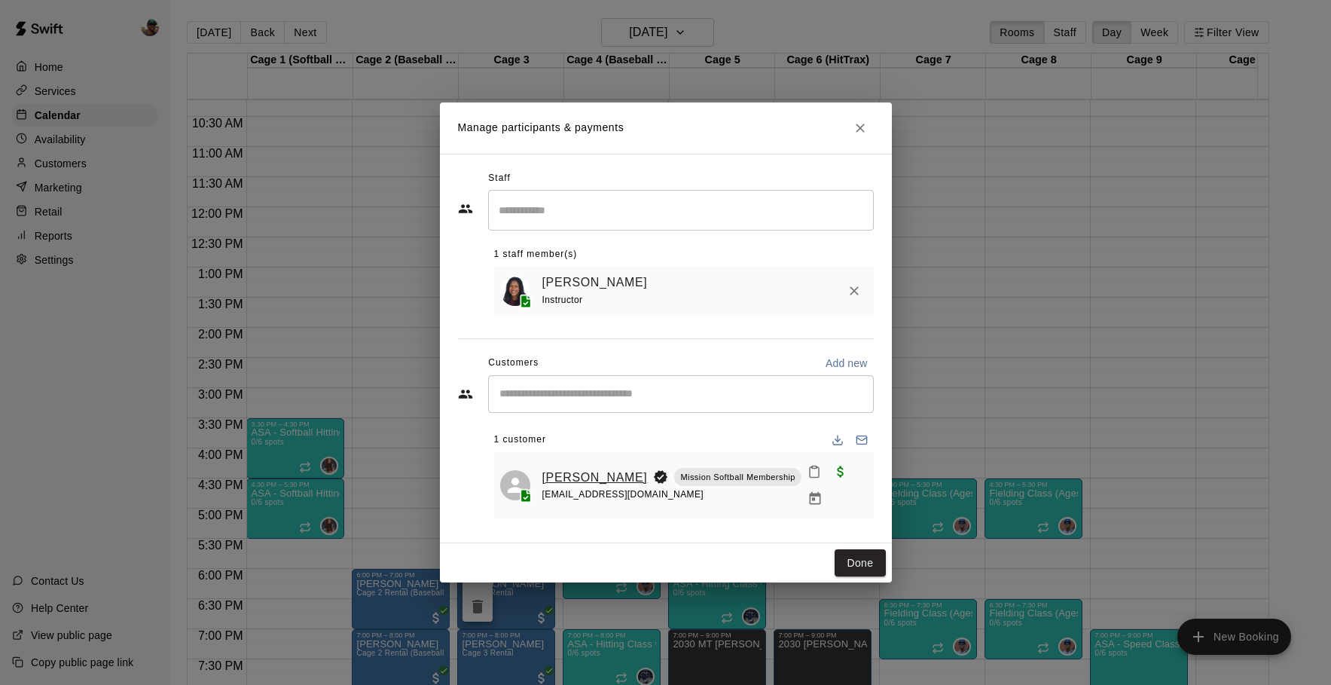
click at [567, 472] on link "[PERSON_NAME]" at bounding box center [594, 478] width 105 height 20
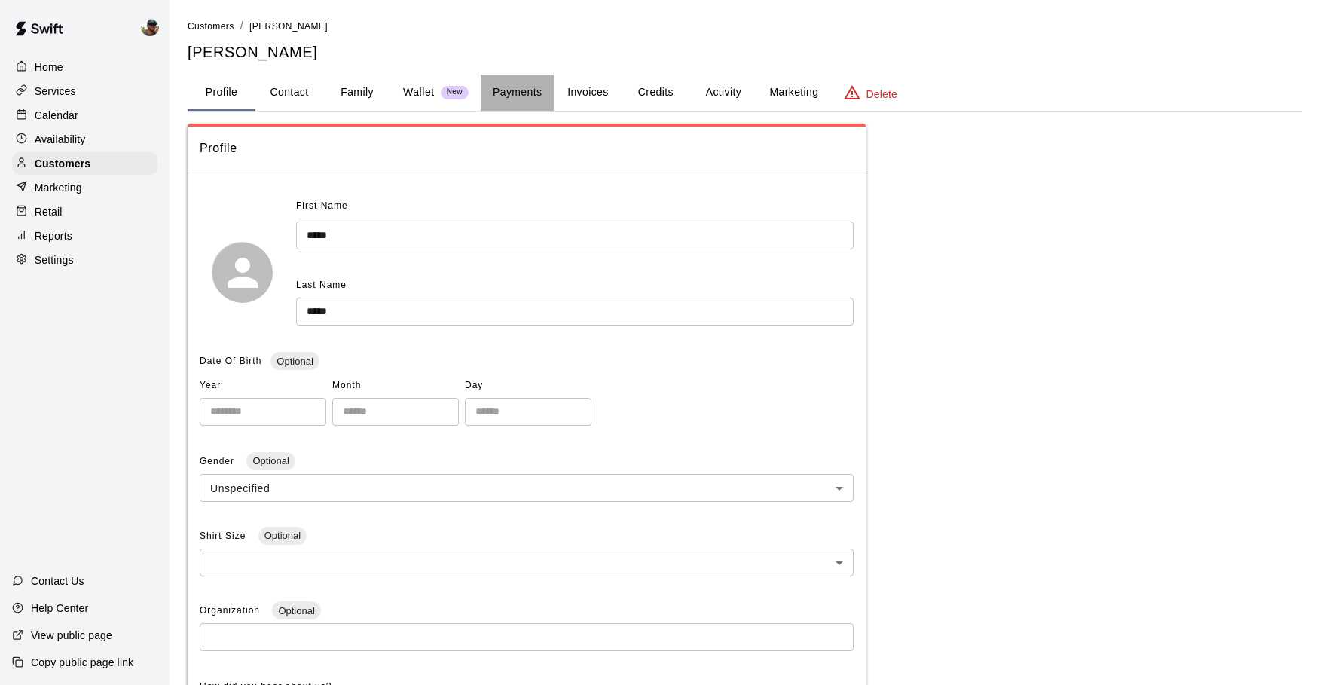
click at [527, 91] on button "Payments" at bounding box center [517, 93] width 73 height 36
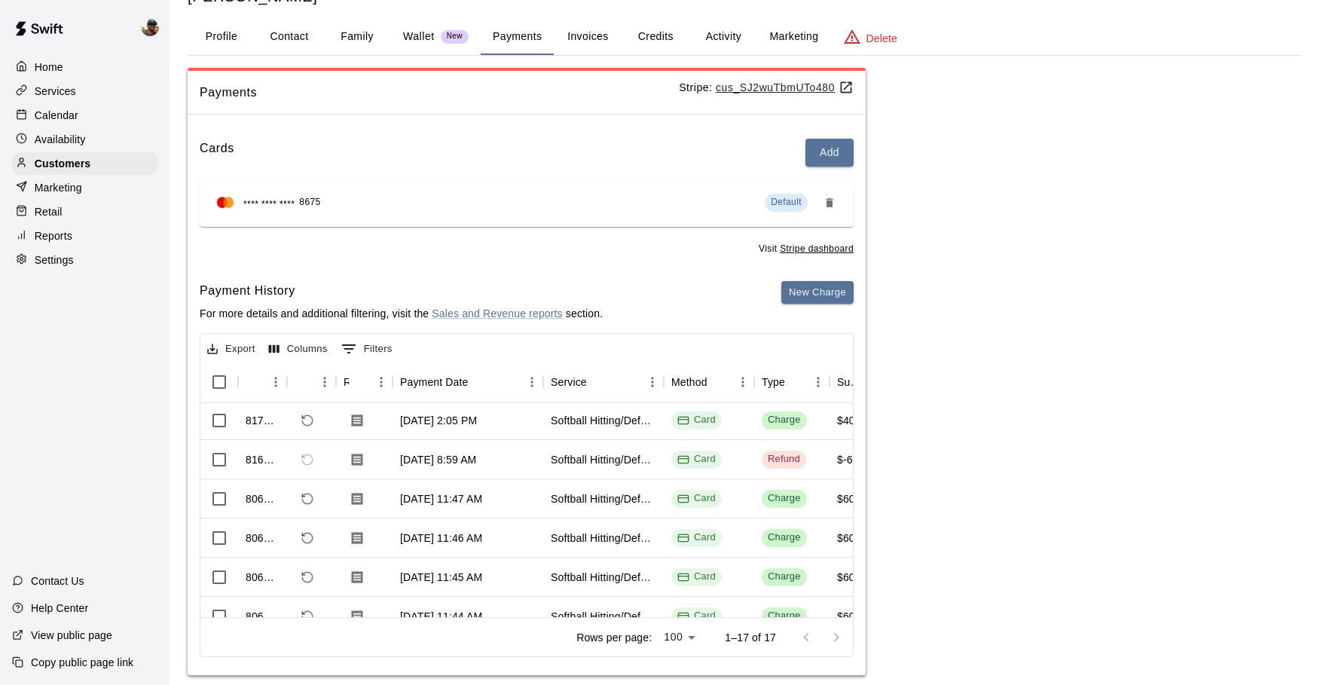
scroll to position [39, 0]
